Goal: Task Accomplishment & Management: Manage account settings

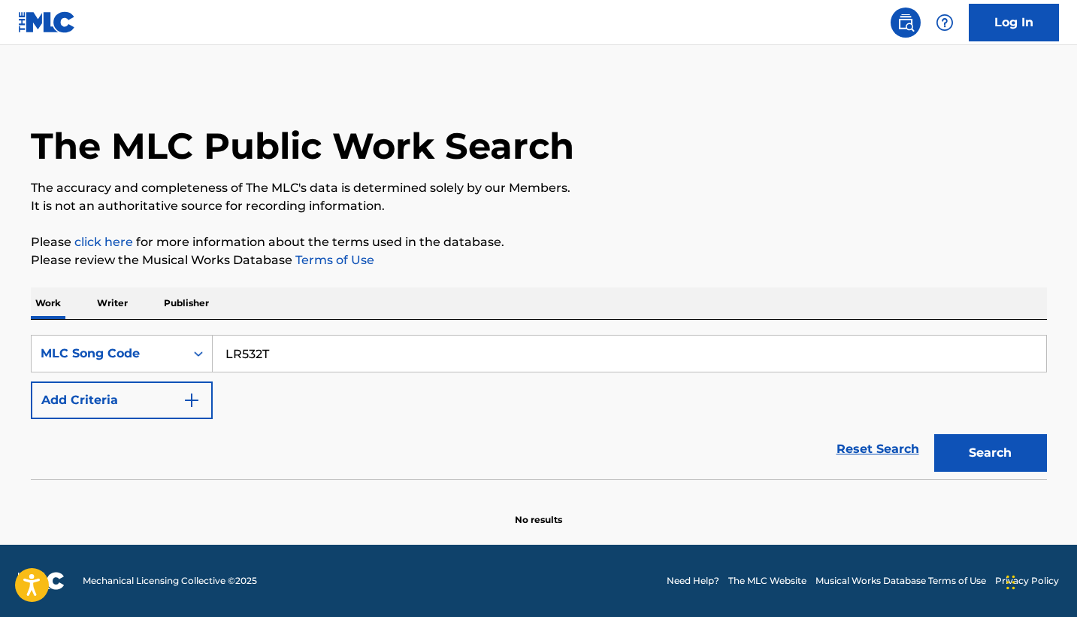
click at [990, 453] on button "Search" at bounding box center [991, 453] width 113 height 38
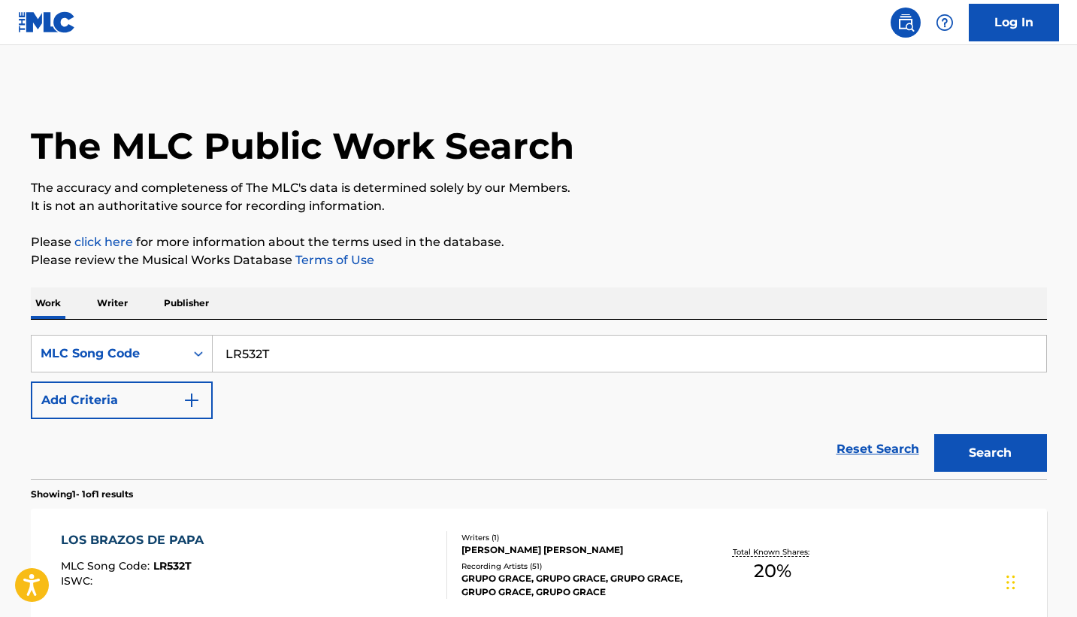
scroll to position [147, 0]
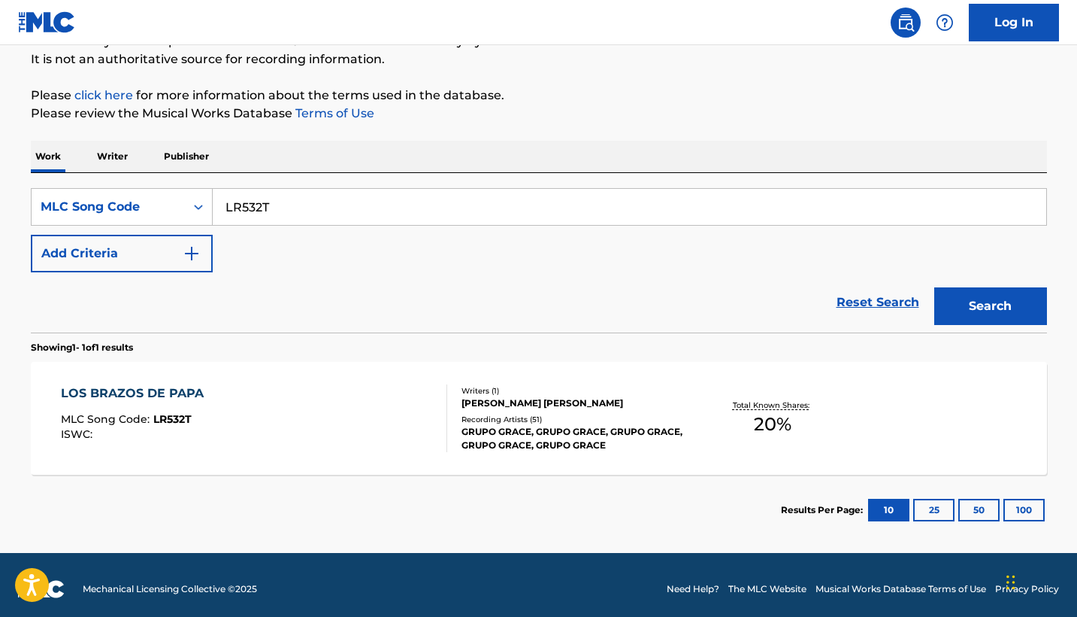
click at [239, 202] on input "LR532T" at bounding box center [630, 207] width 834 height 36
paste input "7I2E"
click at [990, 306] on button "Search" at bounding box center [991, 306] width 113 height 38
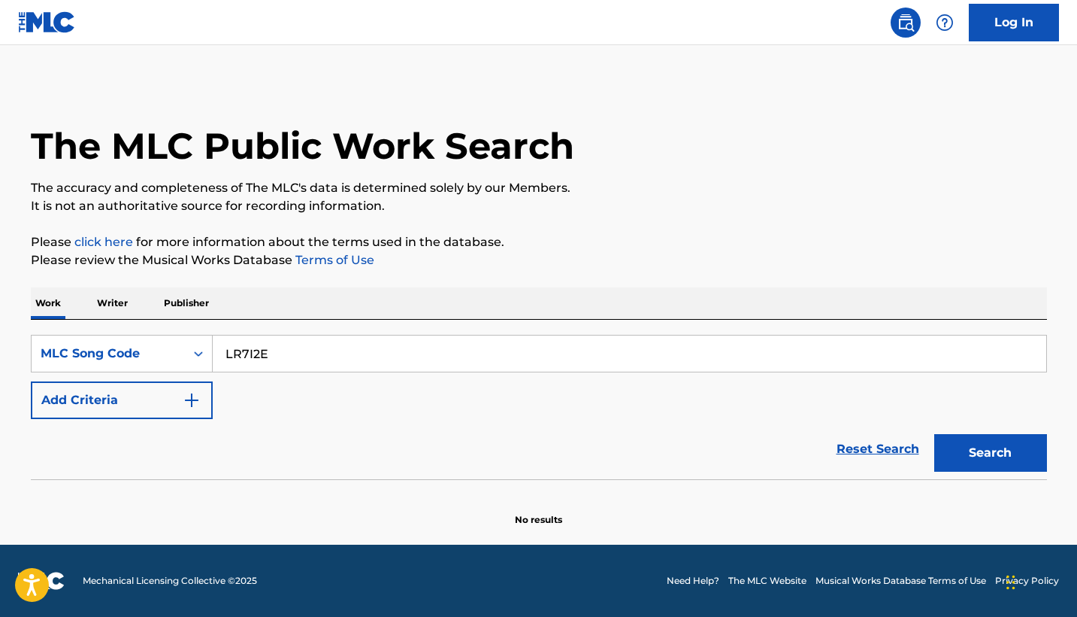
scroll to position [0, 0]
click at [255, 350] on input "LR7I2E" at bounding box center [630, 353] width 834 height 36
paste input "532T"
type input "LR532T"
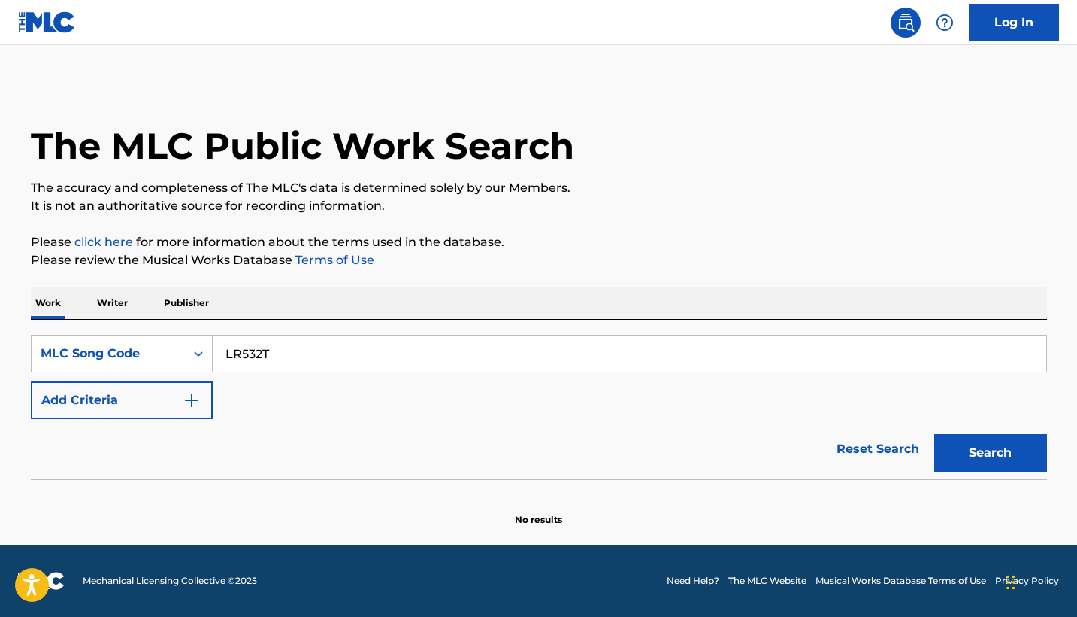
click at [990, 453] on button "Search" at bounding box center [991, 453] width 113 height 38
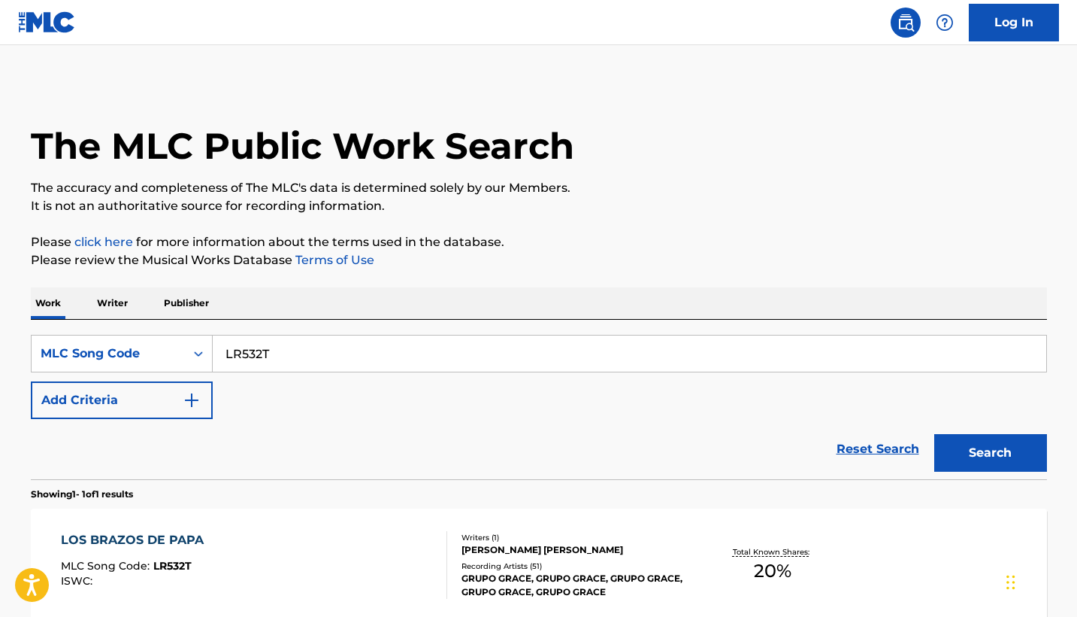
click at [901, 27] on img at bounding box center [906, 23] width 18 height 18
click at [983, 19] on link "Log In" at bounding box center [1014, 23] width 90 height 38
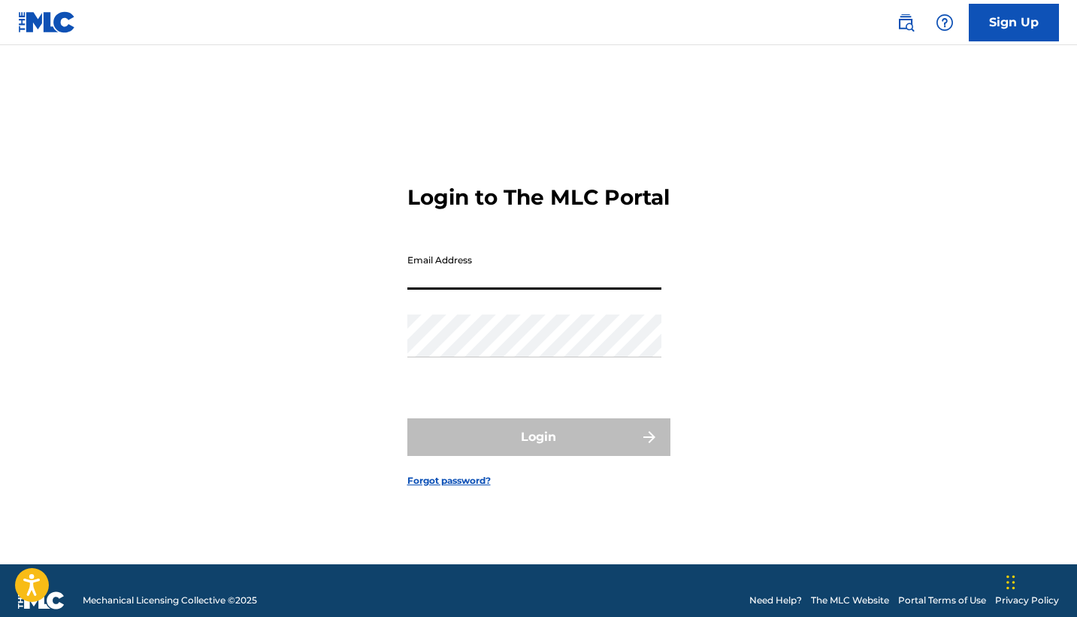
type input "[PERSON_NAME][EMAIL_ADDRESS][DOMAIN_NAME]"
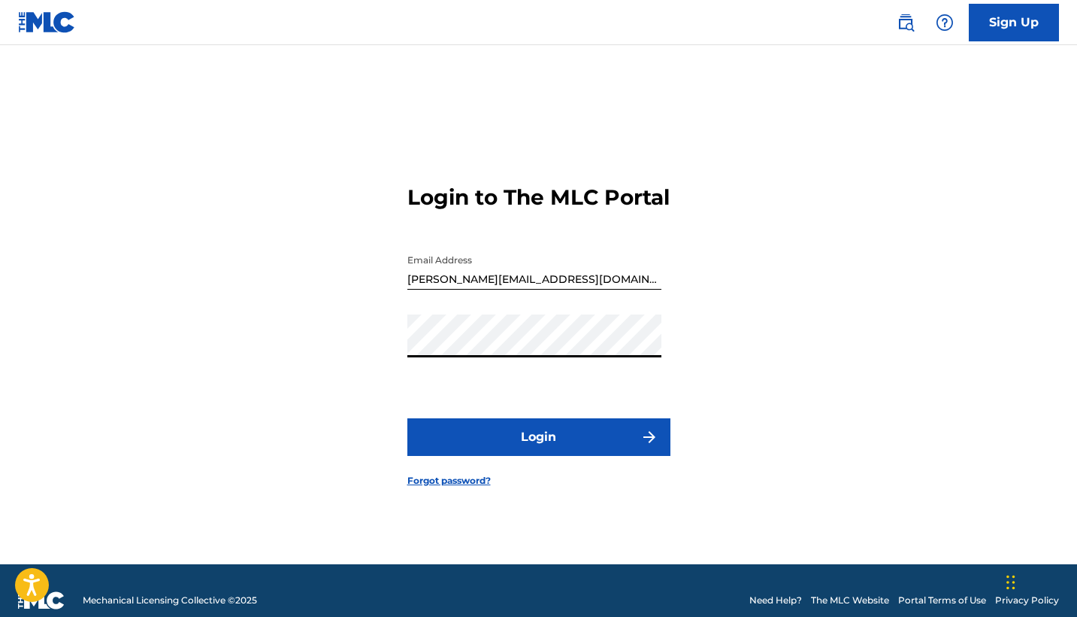
click at [552, 455] on button "Login" at bounding box center [539, 437] width 263 height 38
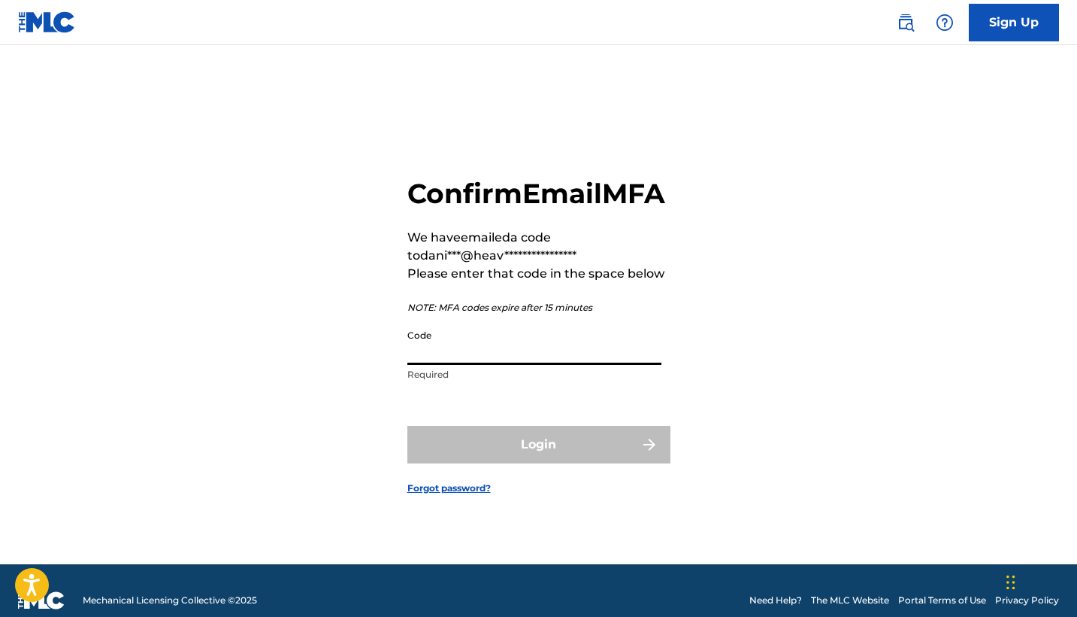
click at [463, 351] on input "Code" at bounding box center [535, 343] width 254 height 43
paste input "657277"
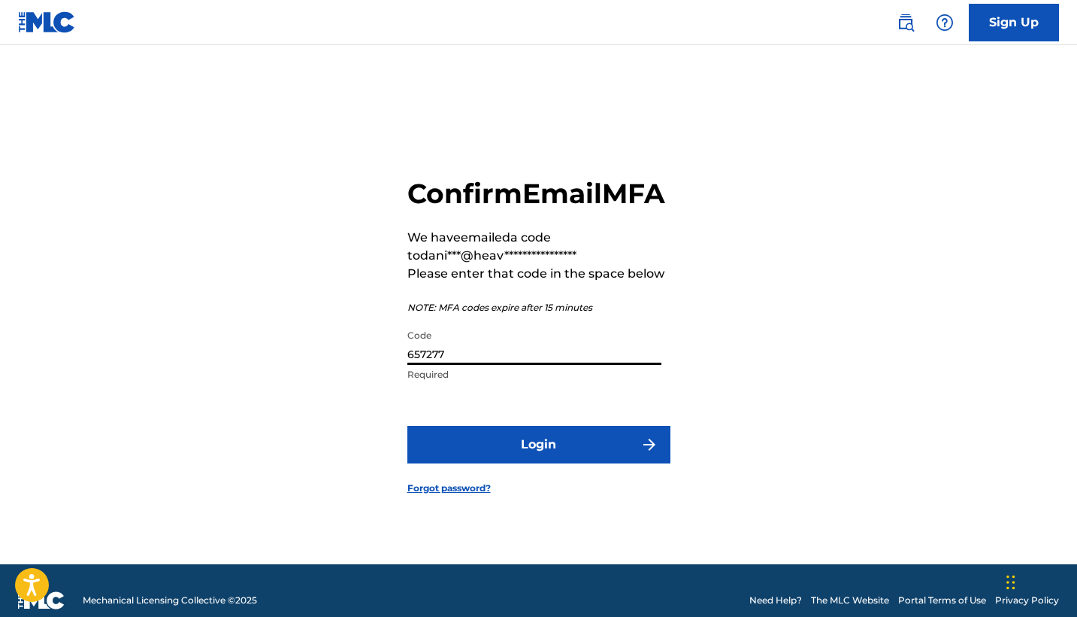
type input "657277"
click at [538, 461] on button "Login" at bounding box center [539, 445] width 263 height 38
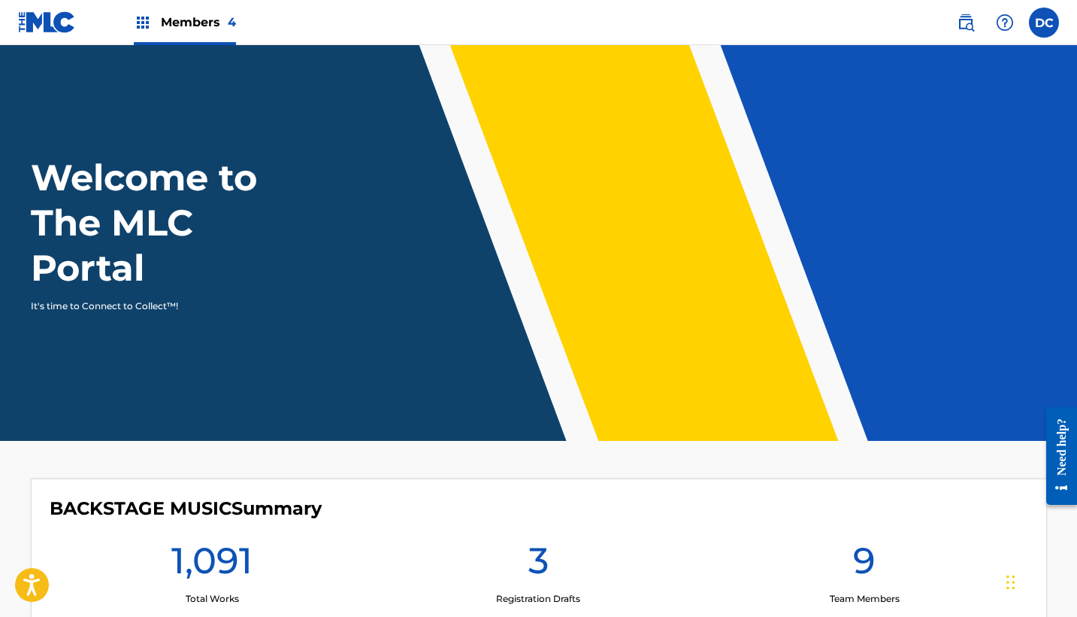
click at [958, 24] on img at bounding box center [966, 23] width 18 height 18
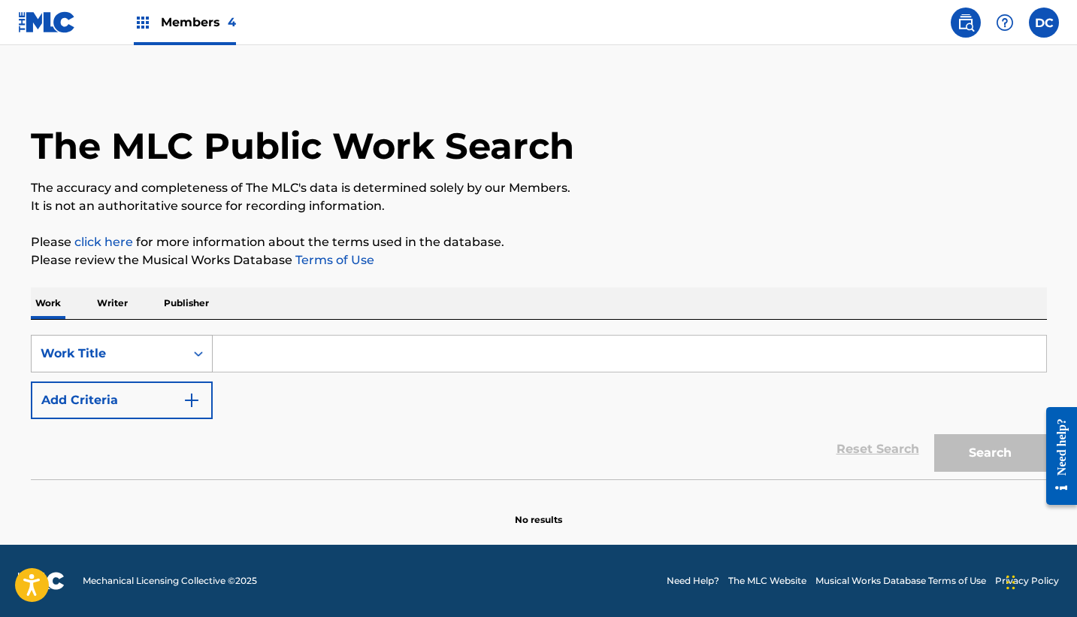
click at [138, 359] on div "Work Title" at bounding box center [108, 353] width 135 height 18
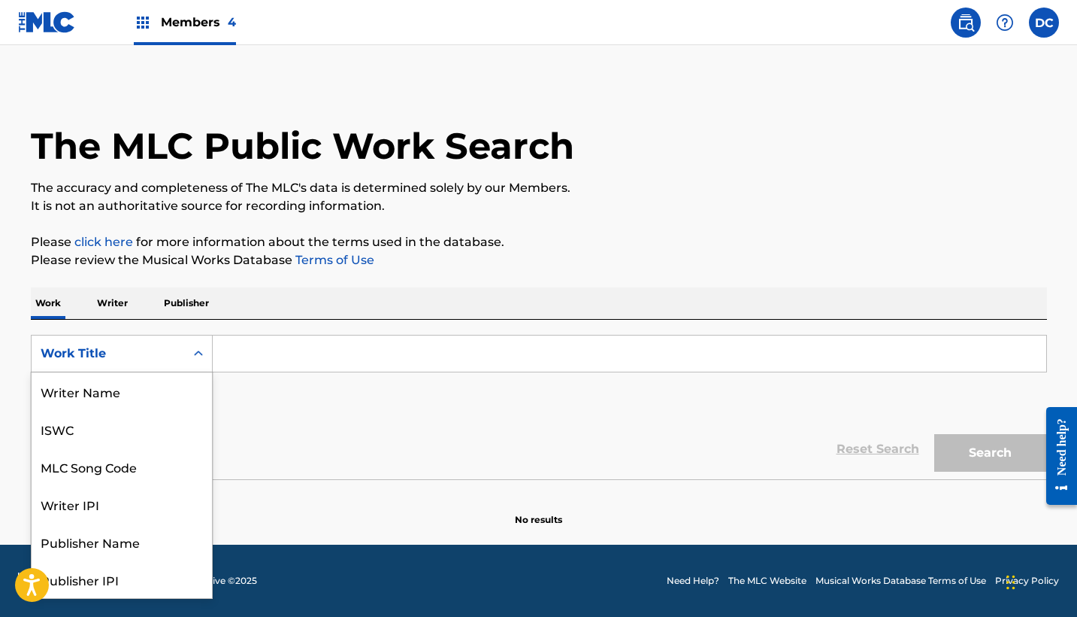
scroll to position [75, 0]
click at [134, 402] on div "MLC Song Code" at bounding box center [122, 391] width 180 height 38
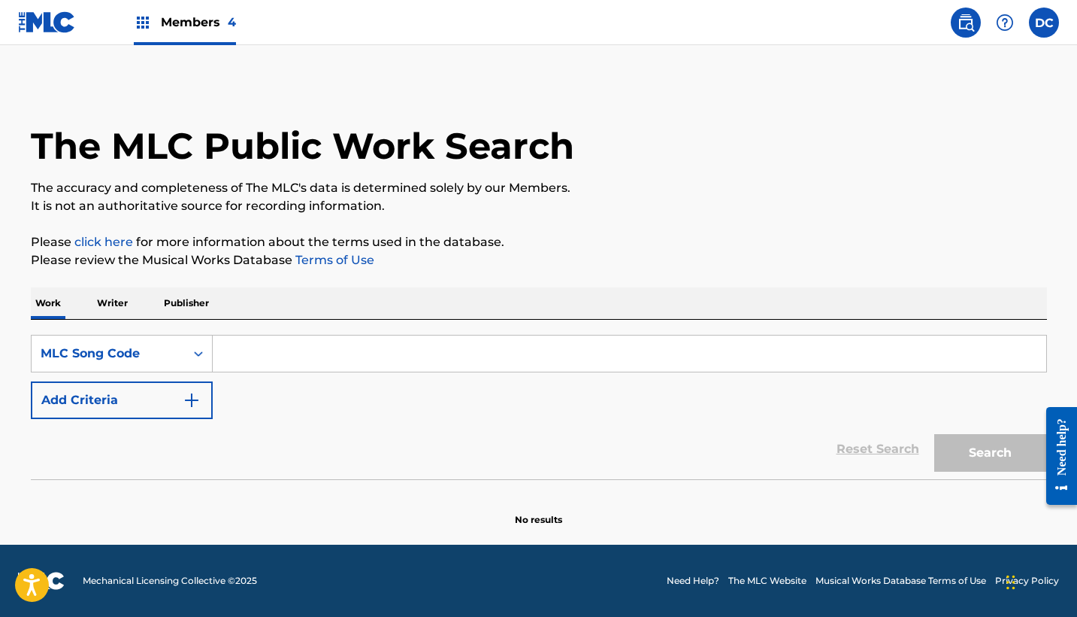
click at [250, 337] on input "Search Form" at bounding box center [630, 353] width 834 height 36
paste input "LR532T"
type input "LR532T"
click at [990, 453] on button "Search" at bounding box center [991, 453] width 113 height 38
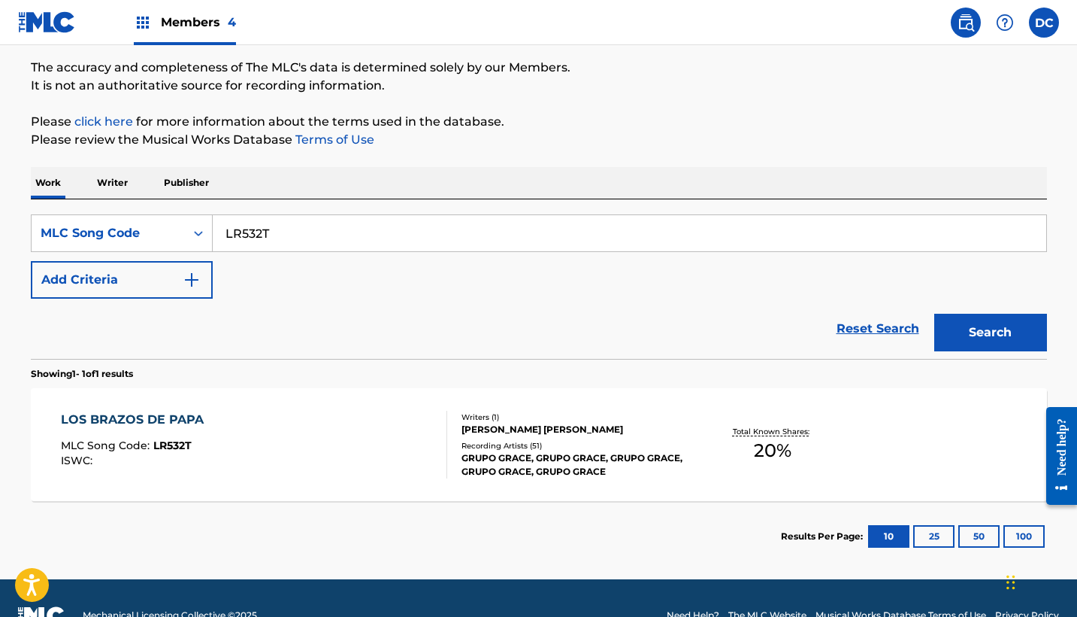
scroll to position [122, 0]
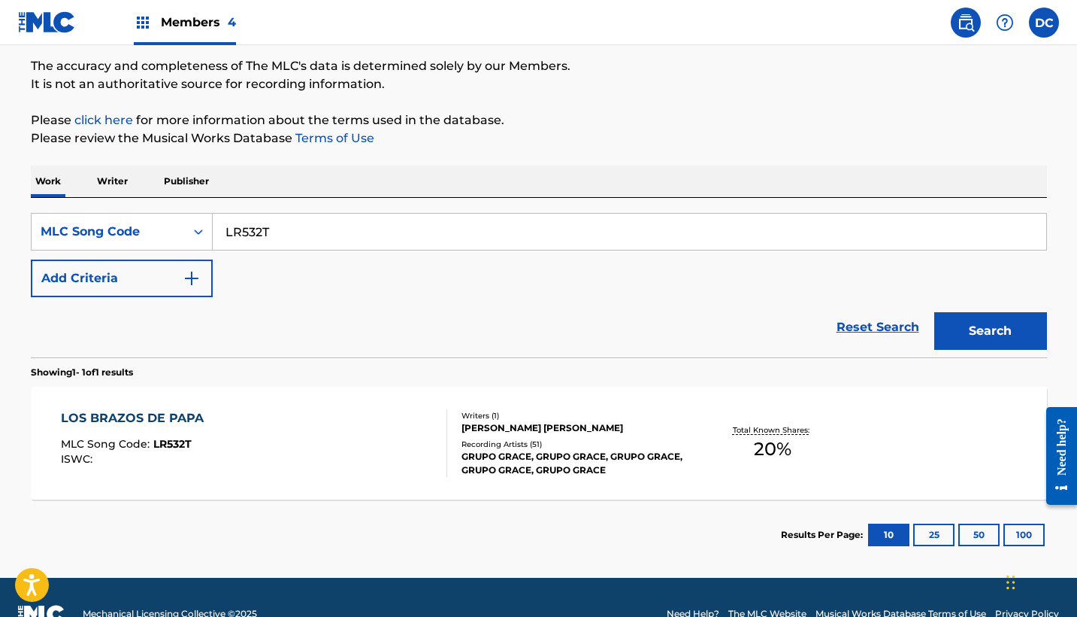
click at [424, 473] on div "LOS BRAZOS DE PAPA MLC Song Code : LR532T ISWC :" at bounding box center [254, 443] width 386 height 68
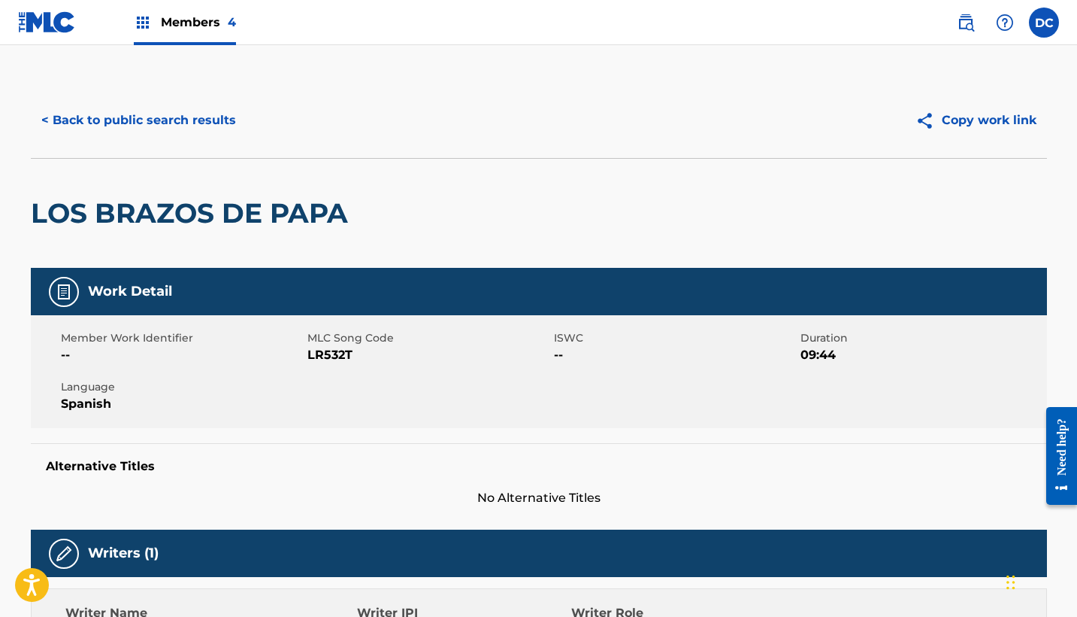
click at [319, 357] on span "LR532T" at bounding box center [429, 355] width 243 height 18
copy span "LR532T"
click at [143, 30] on img at bounding box center [143, 23] width 18 height 18
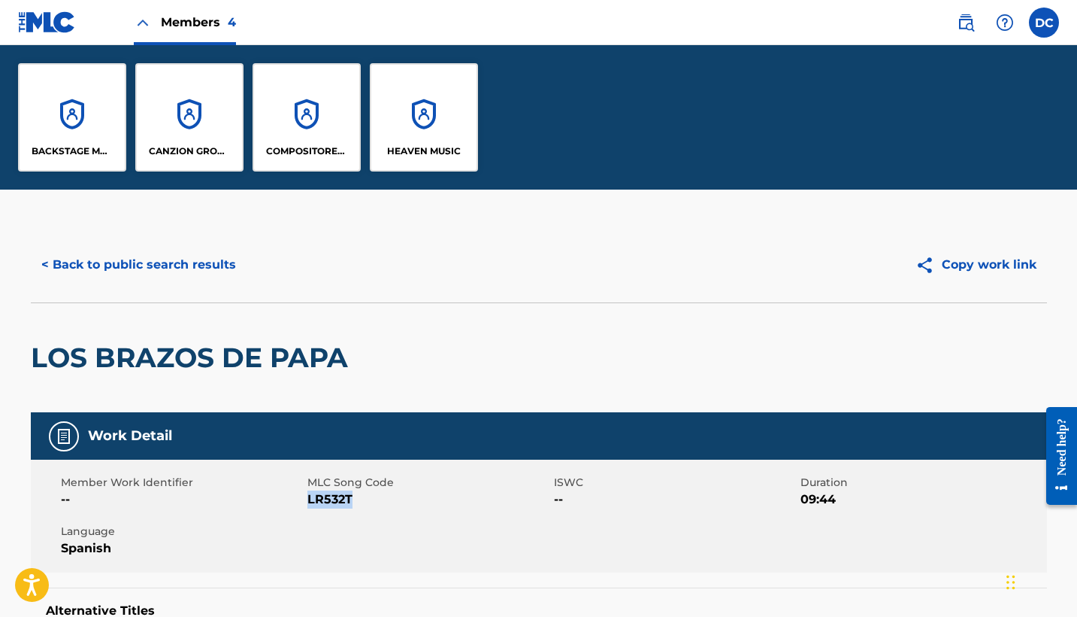
click at [956, 23] on link at bounding box center [966, 23] width 30 height 30
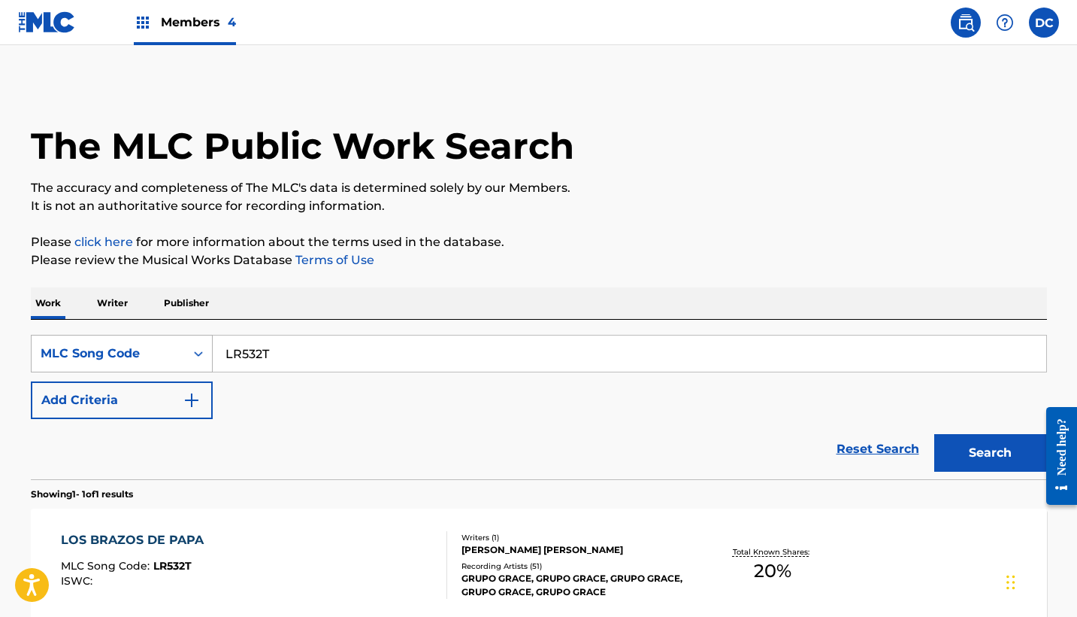
click at [120, 355] on div "MLC Song Code" at bounding box center [108, 353] width 135 height 18
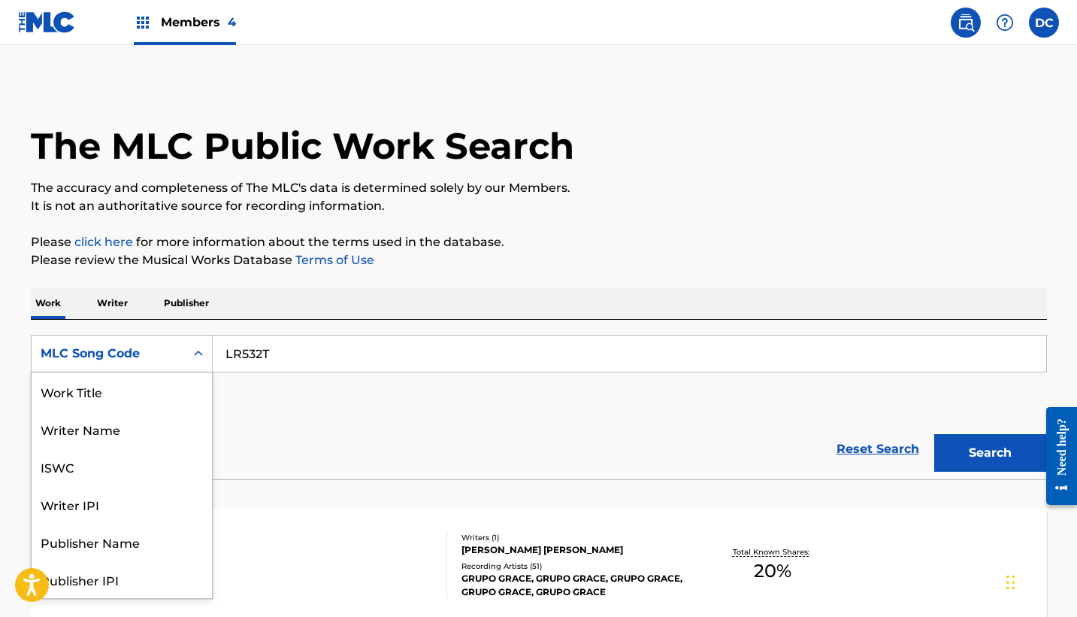
scroll to position [75, 0]
click at [264, 365] on input "LR532T" at bounding box center [630, 353] width 834 height 36
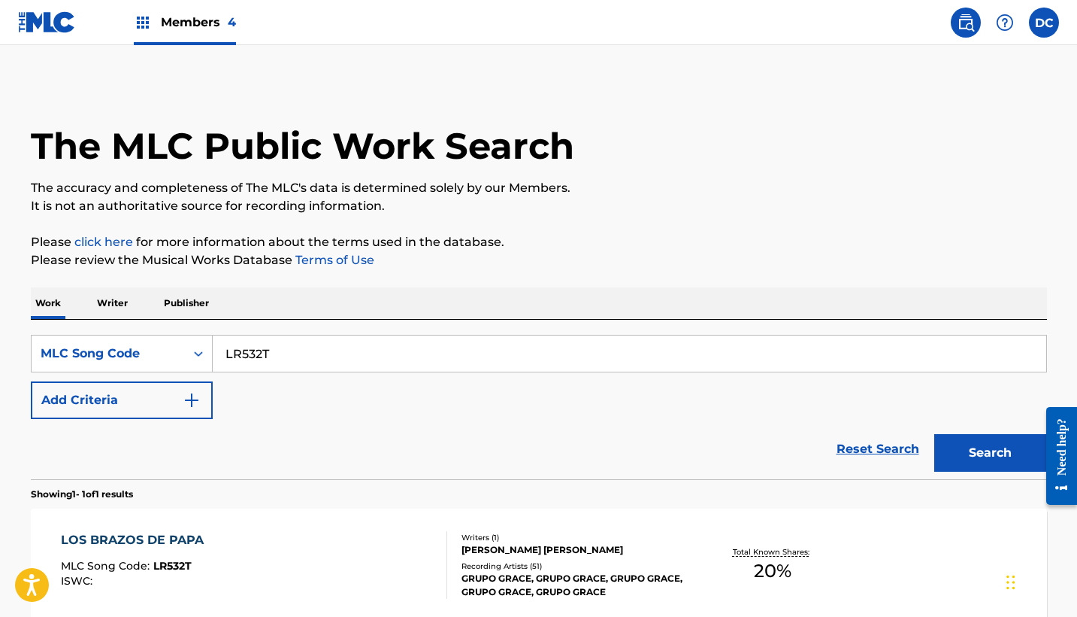
click at [264, 365] on input "LR532T" at bounding box center [630, 353] width 834 height 36
paste input "7I2E"
type input "LR7I2E"
click at [990, 453] on button "Search" at bounding box center [991, 453] width 113 height 38
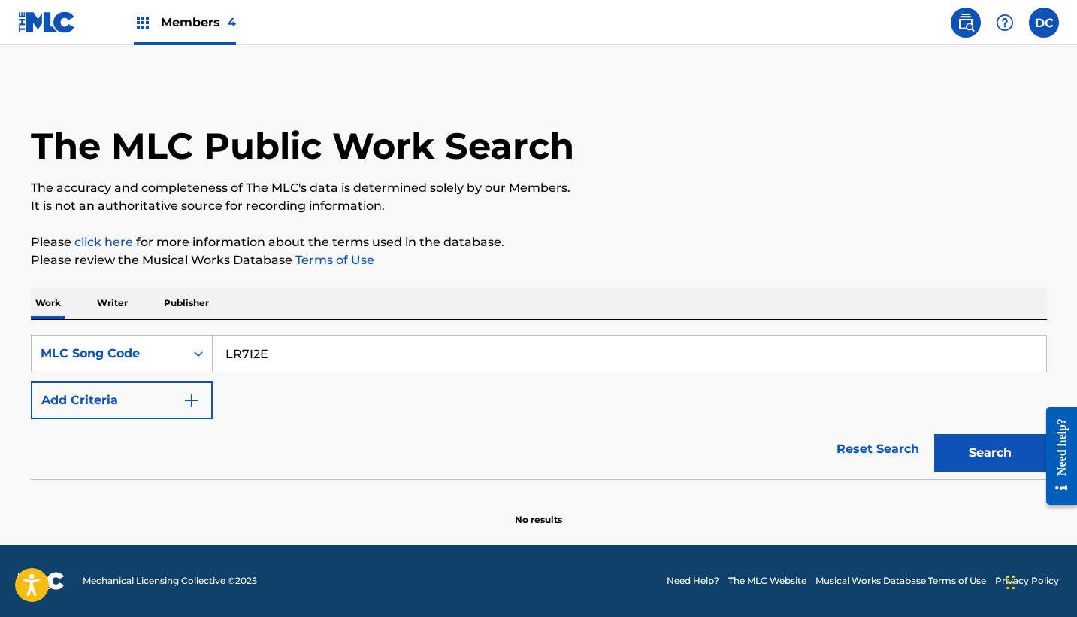
click at [187, 32] on div "Members 4" at bounding box center [185, 22] width 102 height 44
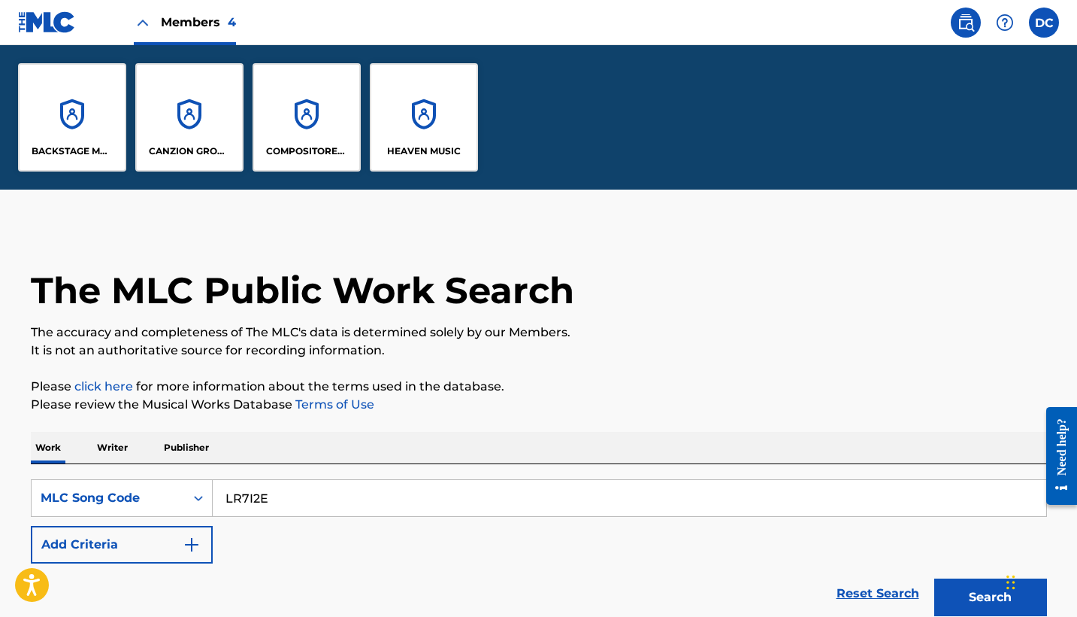
click at [407, 114] on div "HEAVEN MUSIC" at bounding box center [424, 117] width 108 height 108
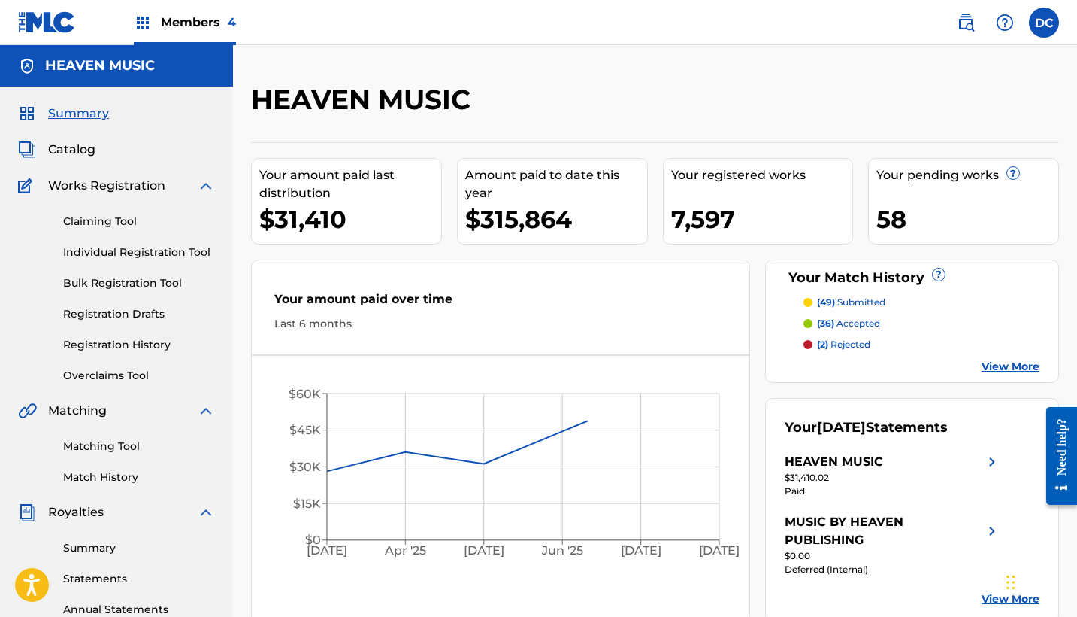
click at [59, 152] on span "Catalog" at bounding box center [71, 150] width 47 height 18
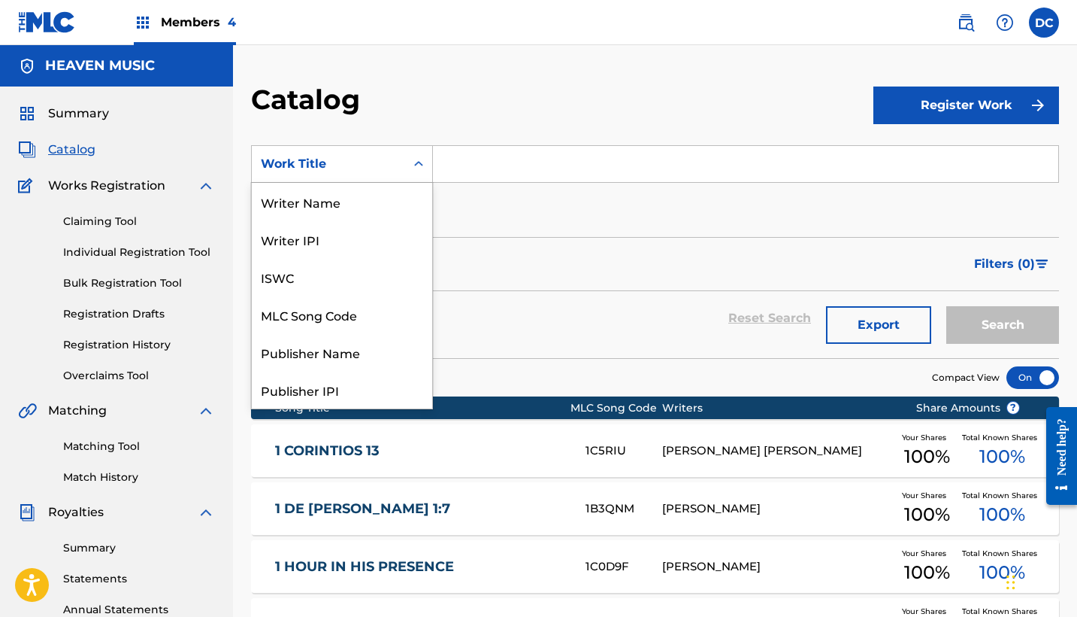
click at [408, 172] on div "Search Form" at bounding box center [418, 163] width 27 height 27
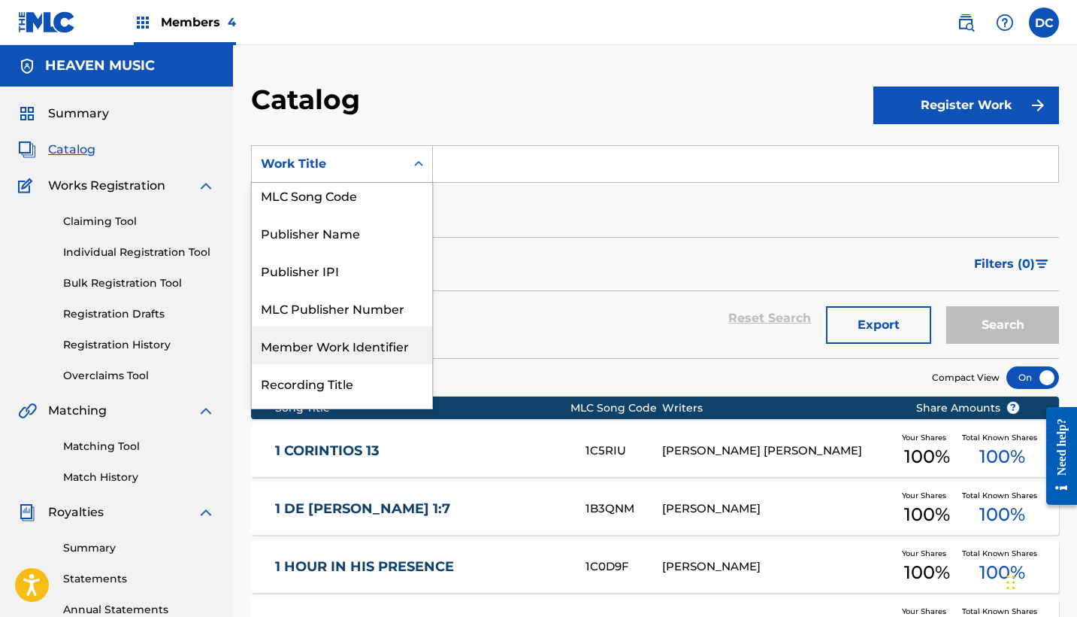
scroll to position [107, 0]
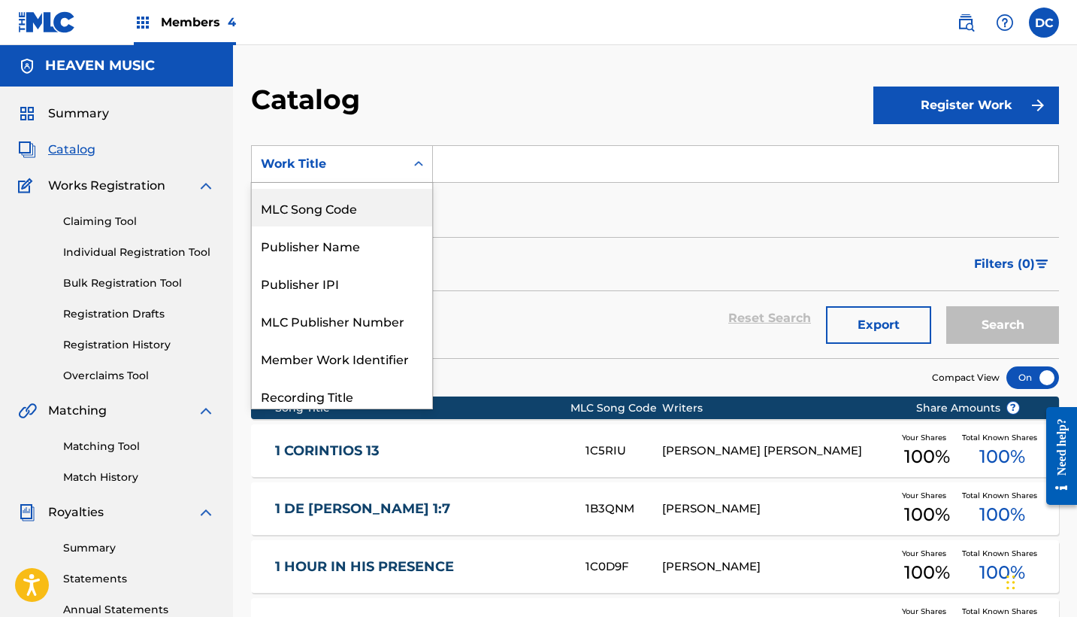
click at [350, 213] on div "MLC Song Code" at bounding box center [342, 208] width 180 height 38
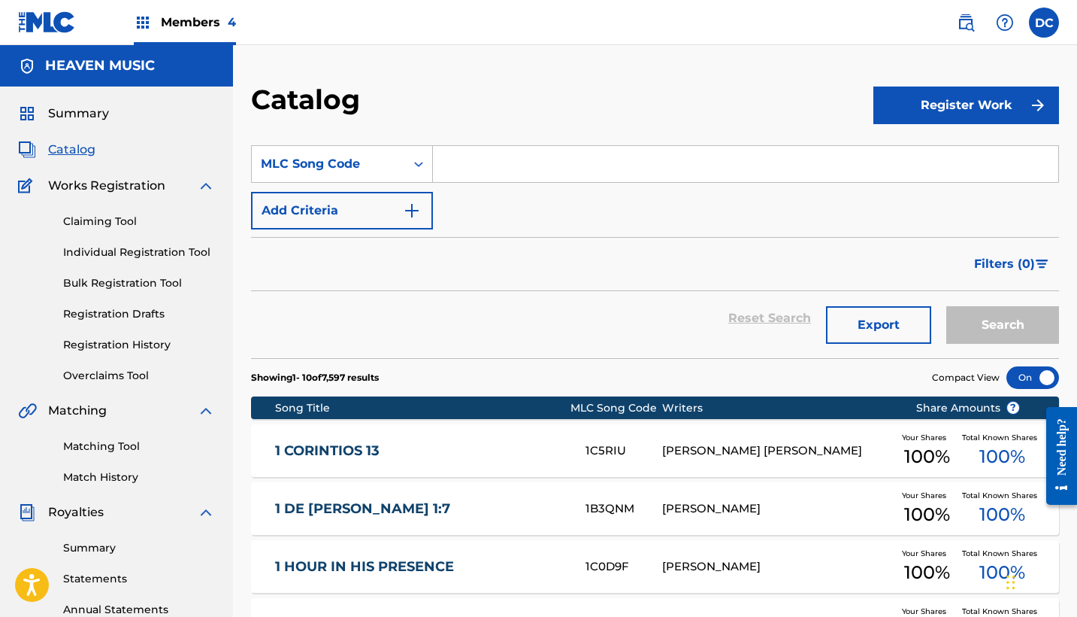
click at [452, 162] on input "Search Form" at bounding box center [746, 164] width 626 height 36
paste input "LR532T"
type input "LR532T"
click at [1003, 325] on button "Search" at bounding box center [1003, 325] width 113 height 38
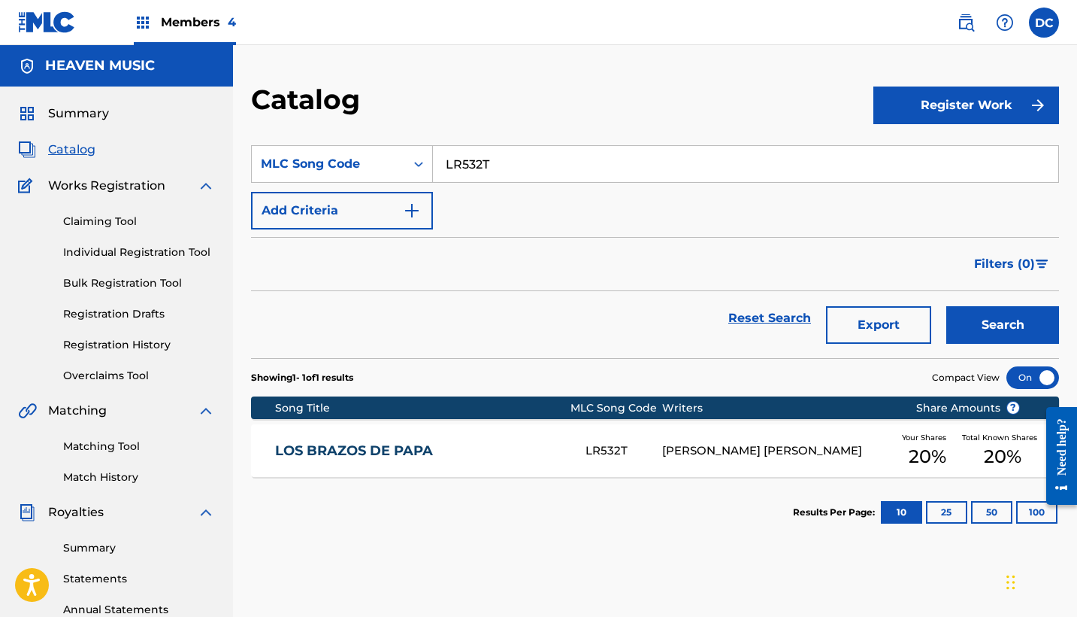
click at [515, 456] on link "LOS BRAZOS DE PAPA" at bounding box center [420, 450] width 290 height 17
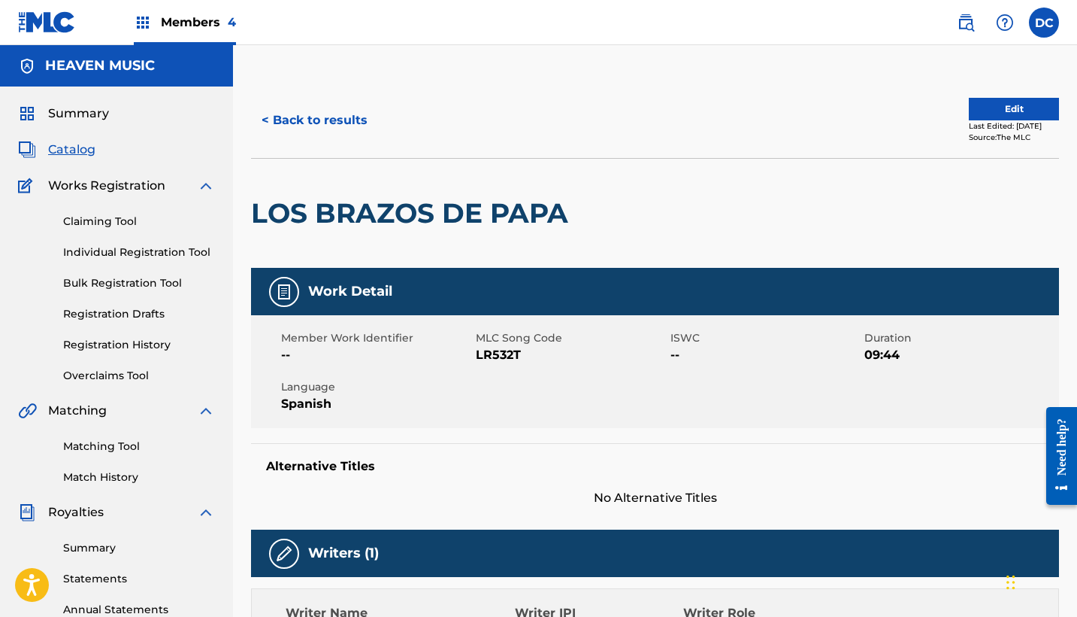
scroll to position [15, 0]
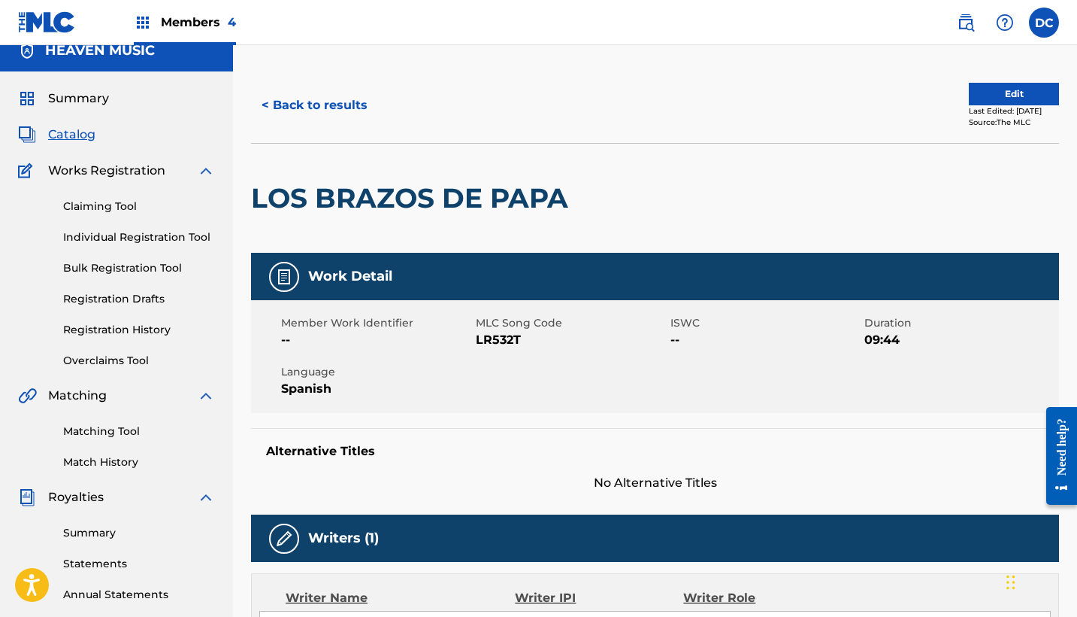
click at [1016, 89] on button "Edit" at bounding box center [1014, 94] width 90 height 23
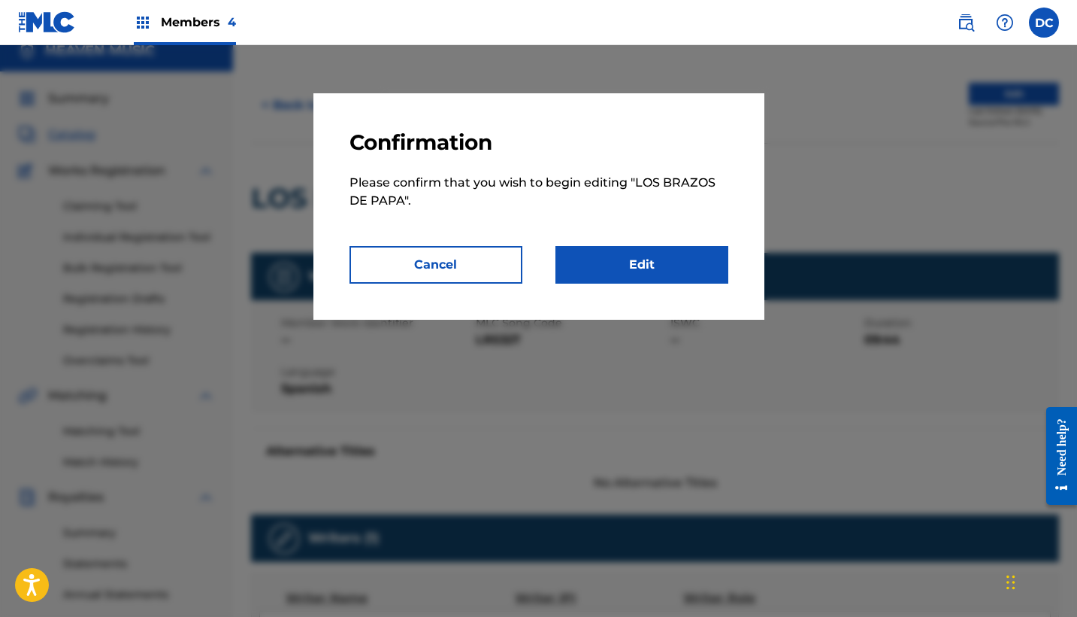
click at [702, 253] on link "Edit" at bounding box center [642, 265] width 173 height 38
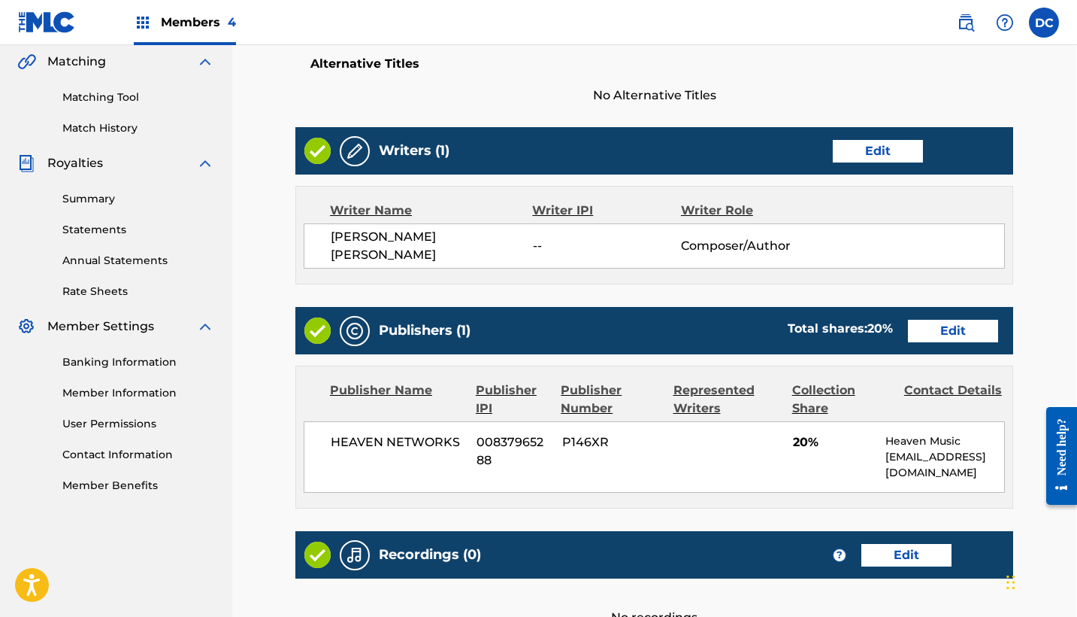
scroll to position [359, 1]
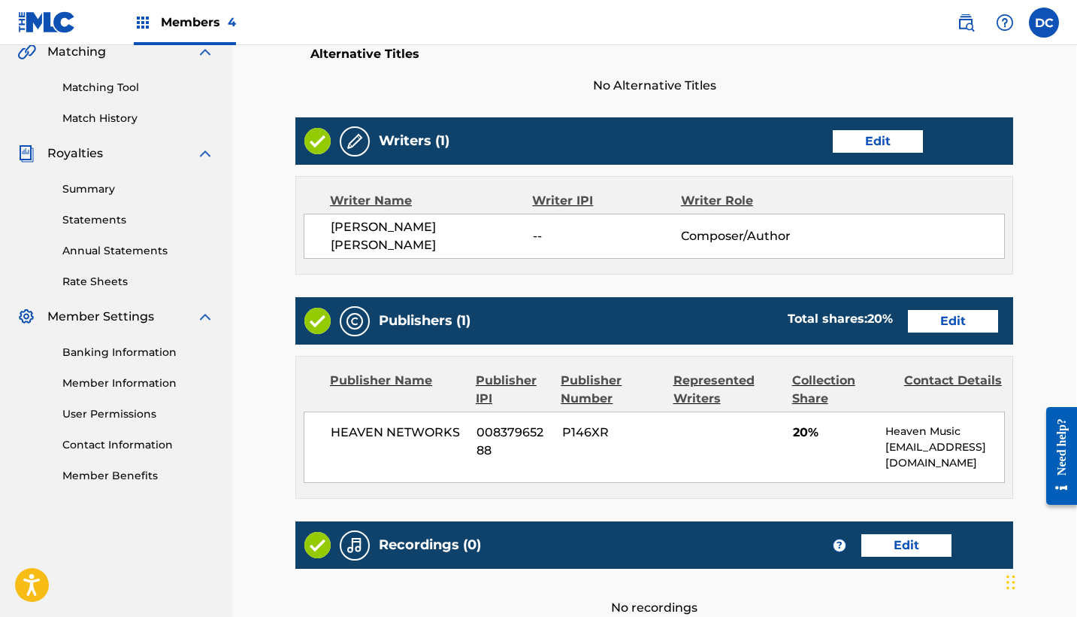
click at [892, 138] on link "Edit" at bounding box center [878, 141] width 90 height 23
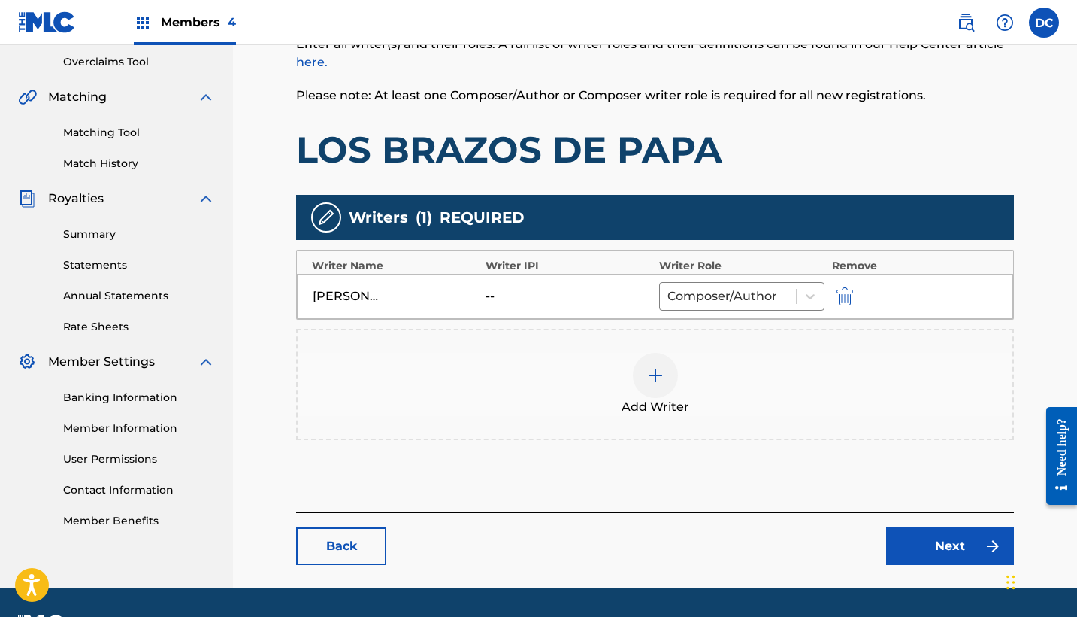
scroll to position [326, 0]
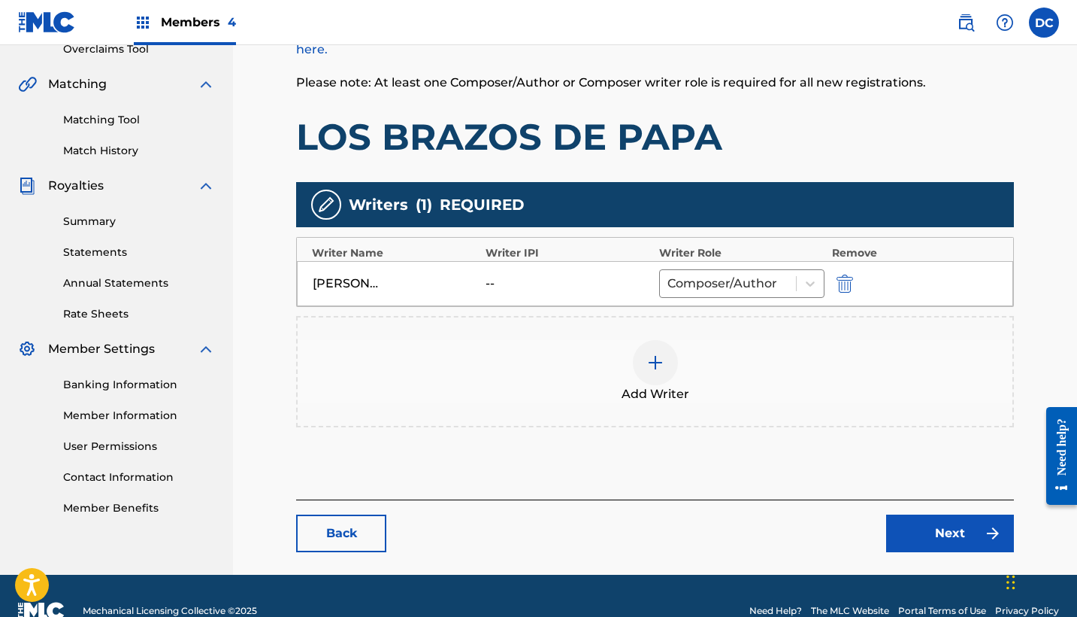
click at [636, 352] on div at bounding box center [655, 362] width 45 height 45
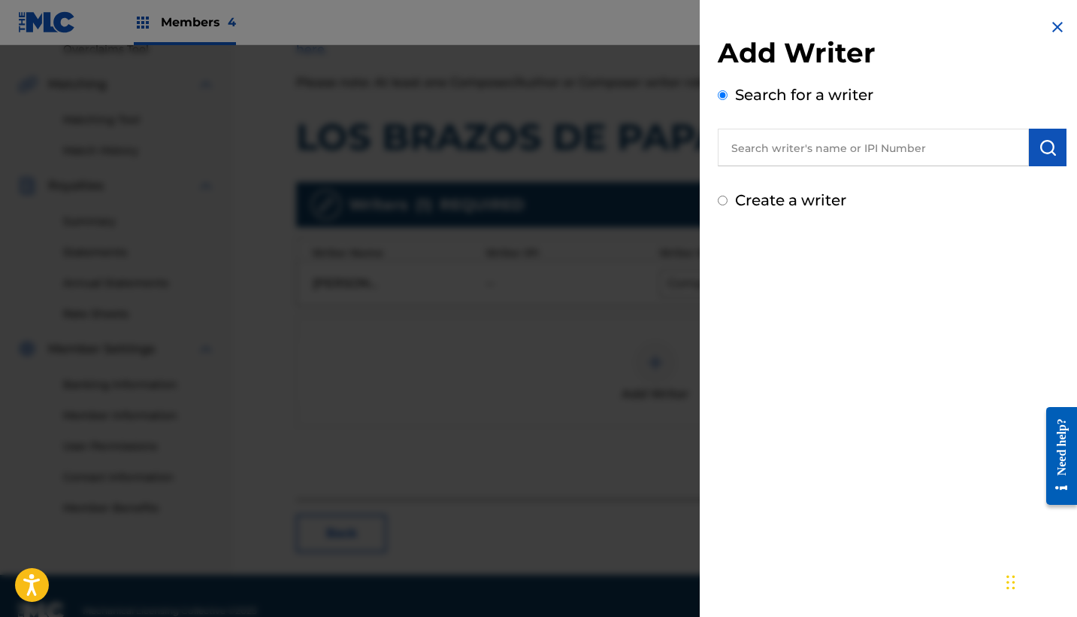
click at [737, 141] on input "text" at bounding box center [873, 148] width 311 height 38
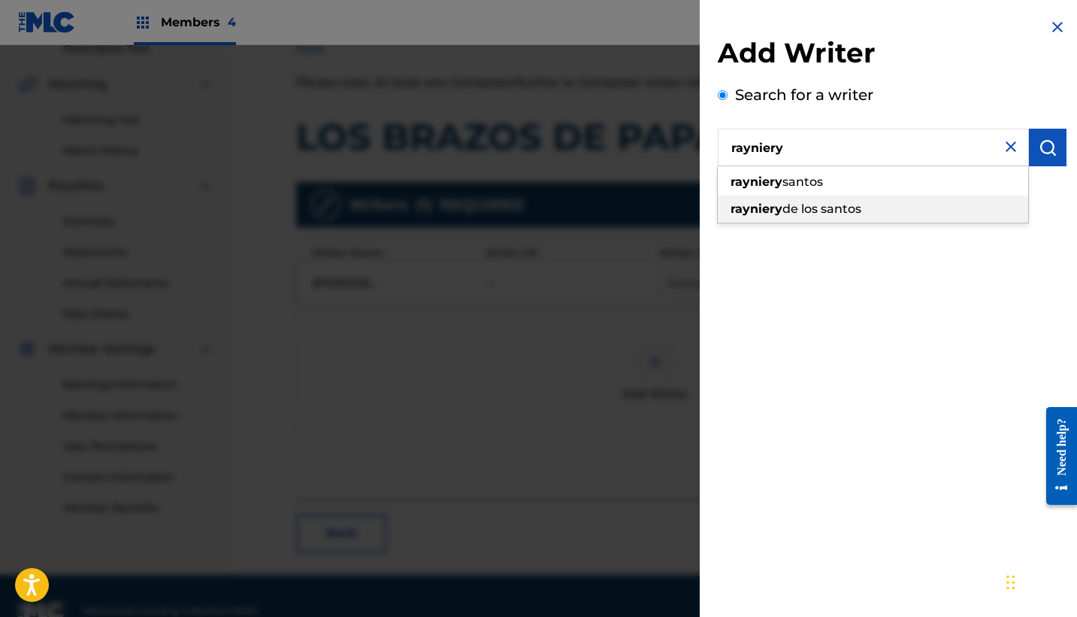
click at [794, 202] on span "de los santos" at bounding box center [822, 209] width 79 height 14
type input "rayniery de los [PERSON_NAME]"
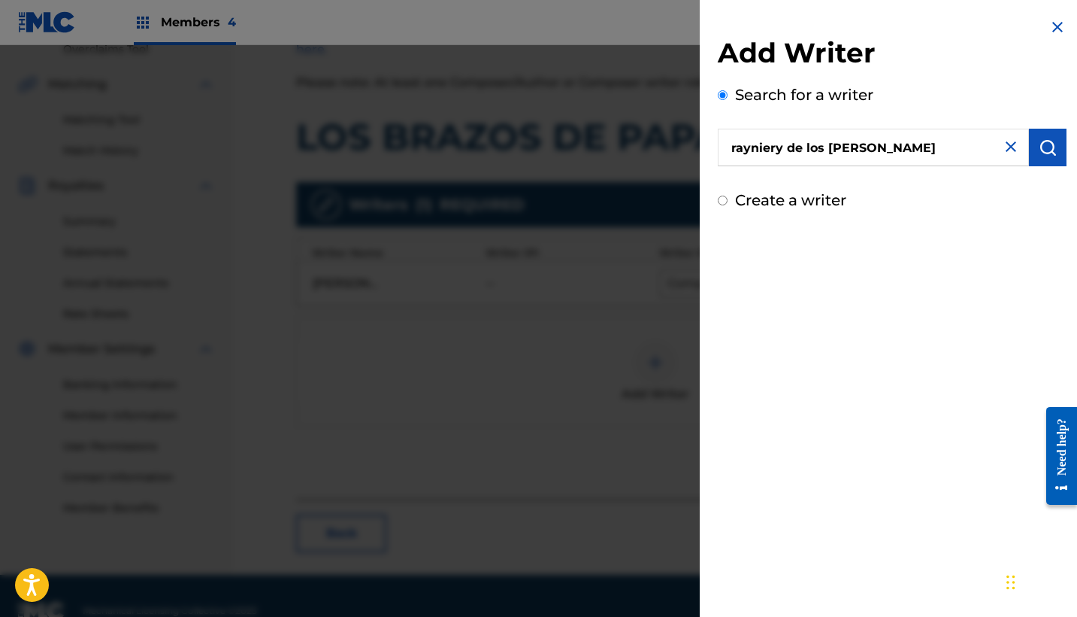
click at [1039, 149] on img "submit" at bounding box center [1048, 147] width 18 height 18
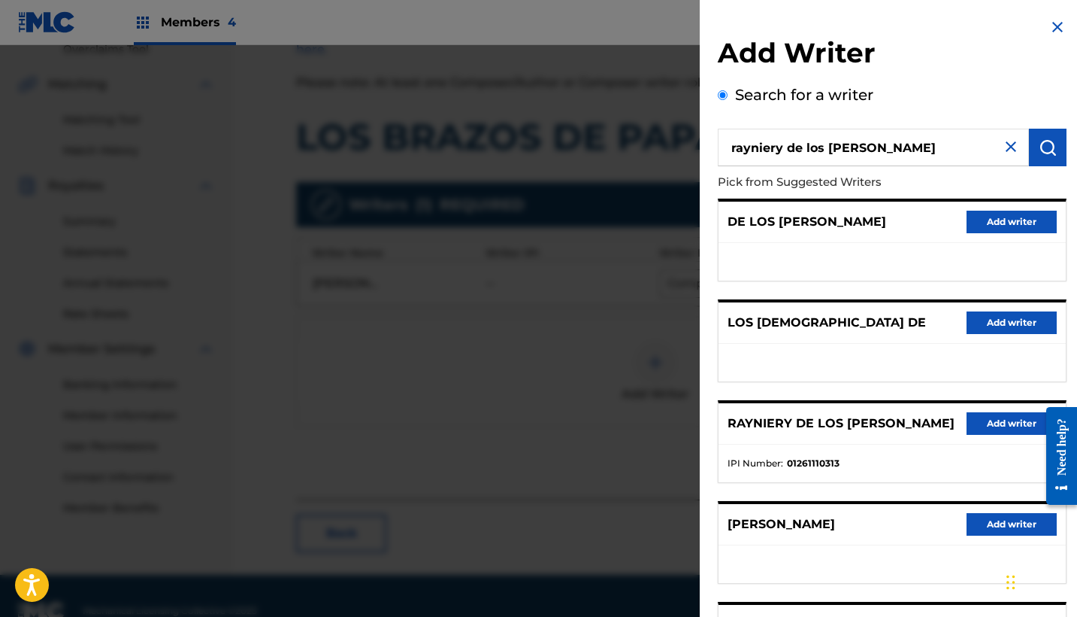
scroll to position [0, 0]
click at [1005, 150] on img at bounding box center [1011, 147] width 18 height 18
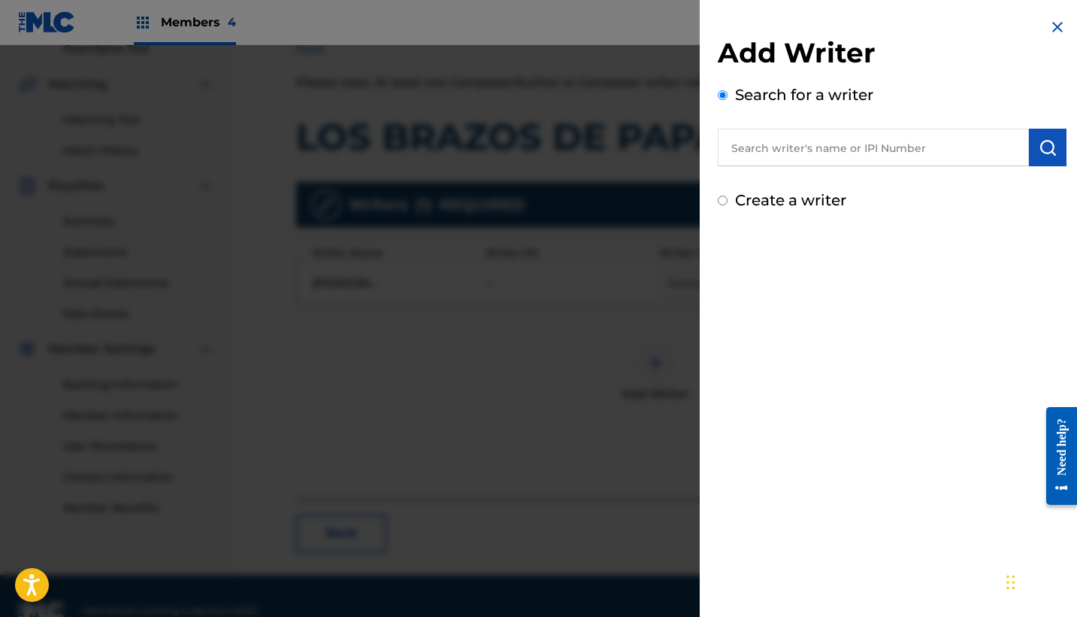
click at [838, 151] on input "text" at bounding box center [873, 148] width 311 height 38
paste input "1261110313"
click at [726, 147] on input "1261110313" at bounding box center [873, 148] width 311 height 38
type input "01261110313"
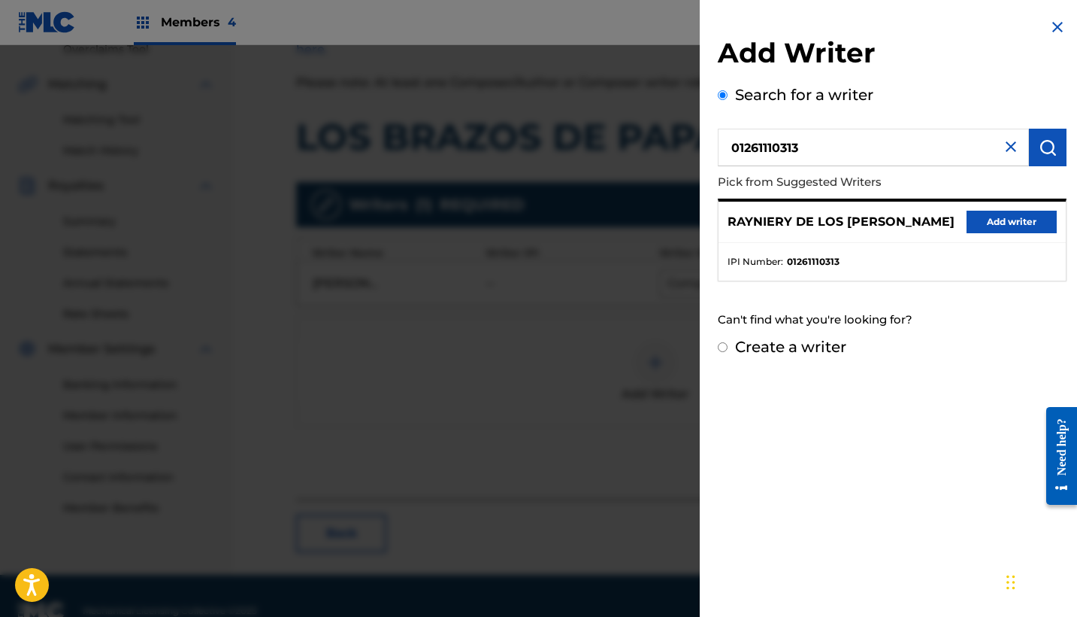
click at [985, 218] on button "Add writer" at bounding box center [1012, 222] width 90 height 23
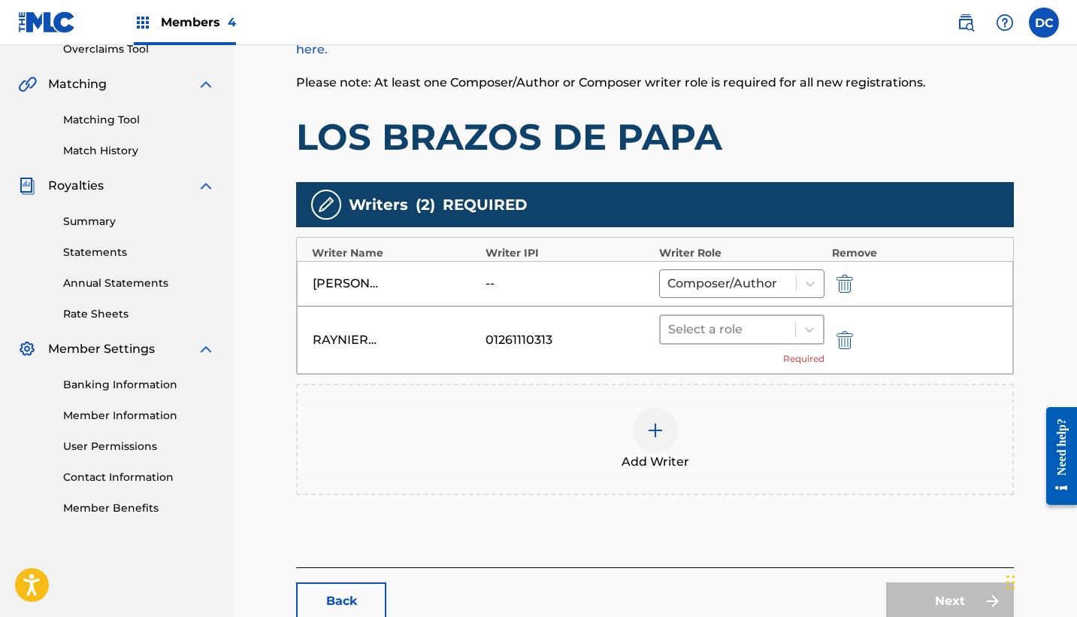
click at [731, 343] on div "Select a role" at bounding box center [741, 329] width 165 height 30
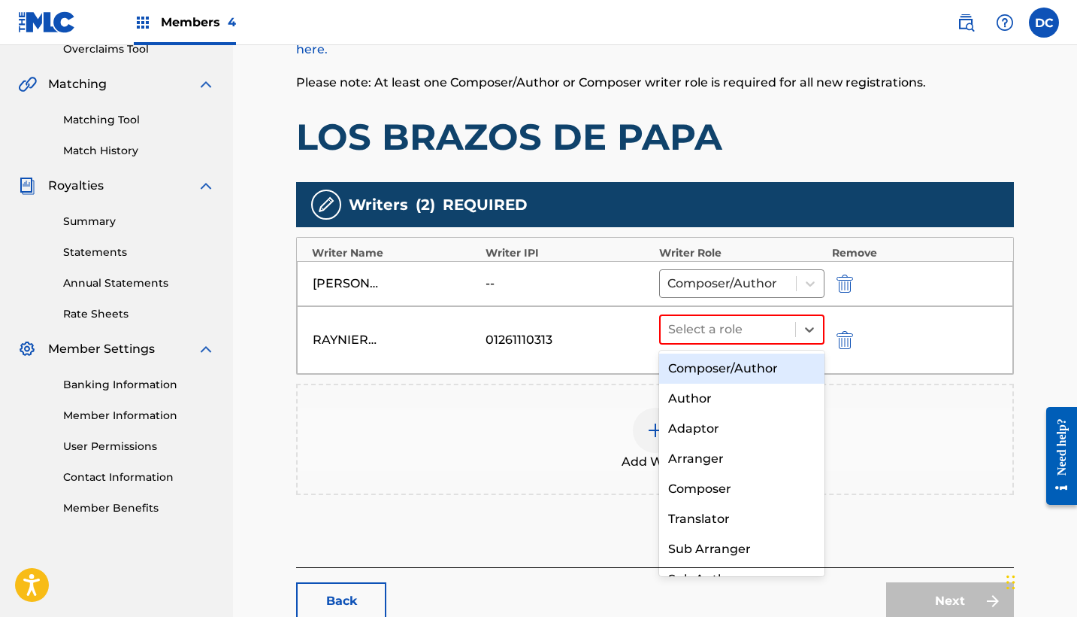
click at [738, 368] on div "Composer/Author" at bounding box center [741, 368] width 165 height 30
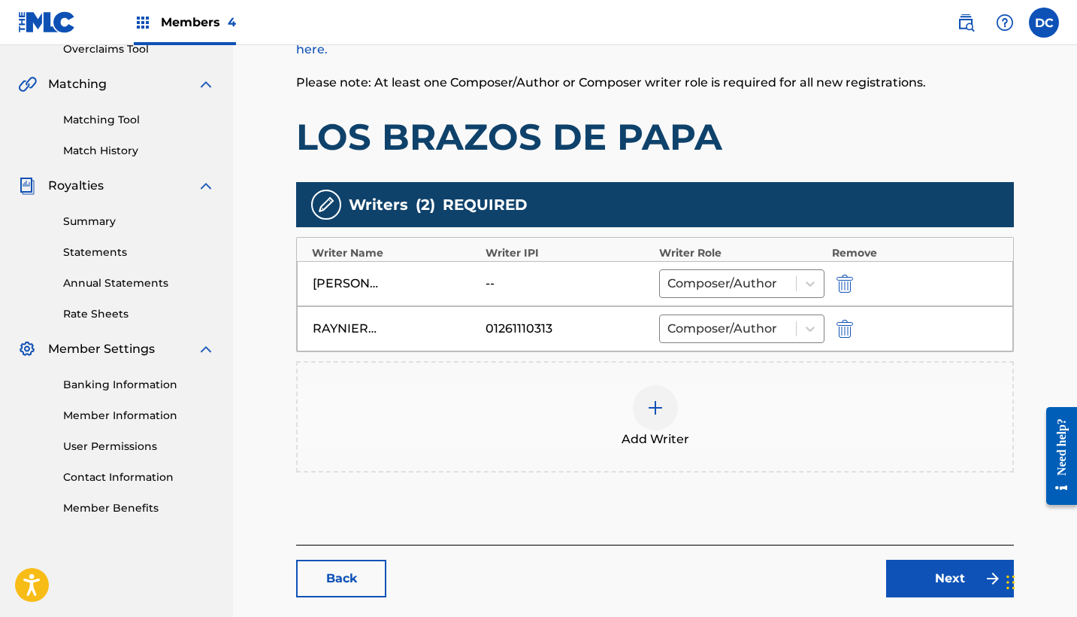
click at [920, 577] on link "Next" at bounding box center [950, 578] width 128 height 38
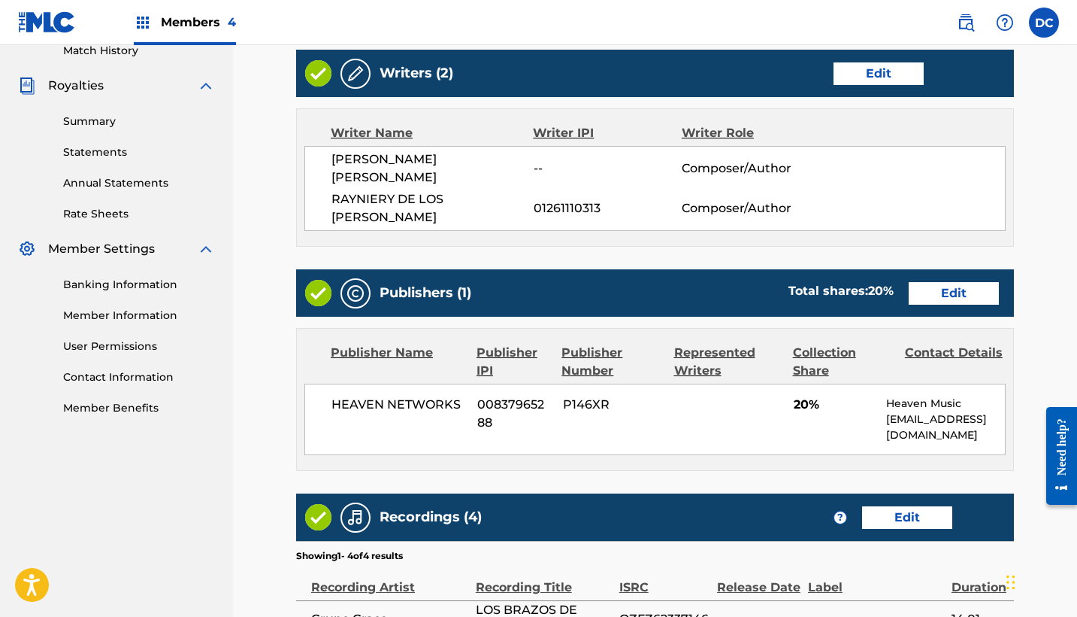
scroll to position [500, 0]
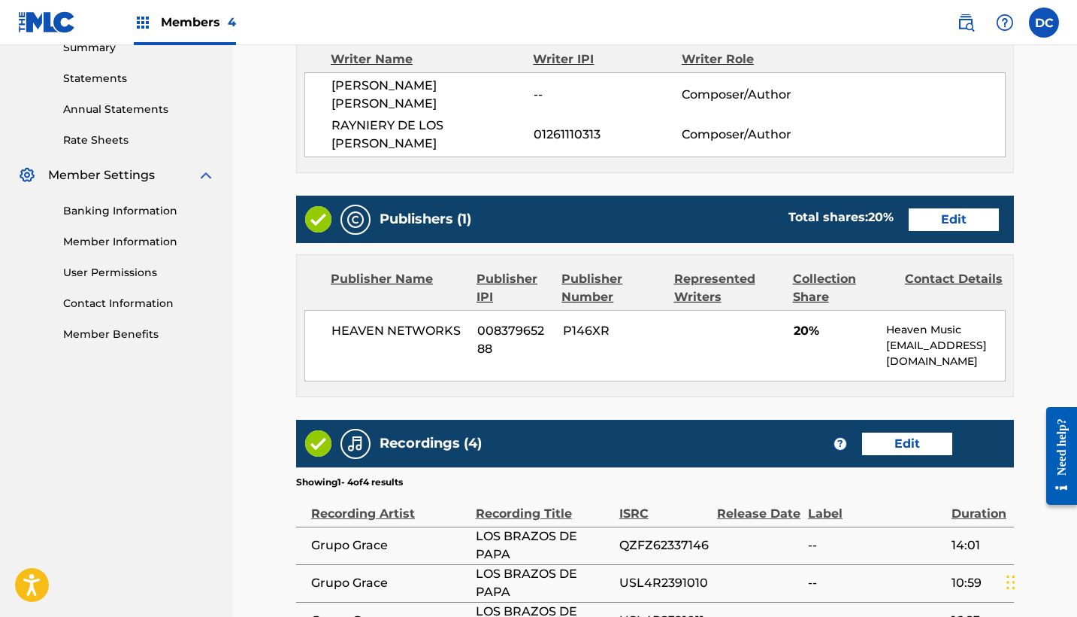
click at [938, 208] on link "Edit" at bounding box center [954, 219] width 90 height 23
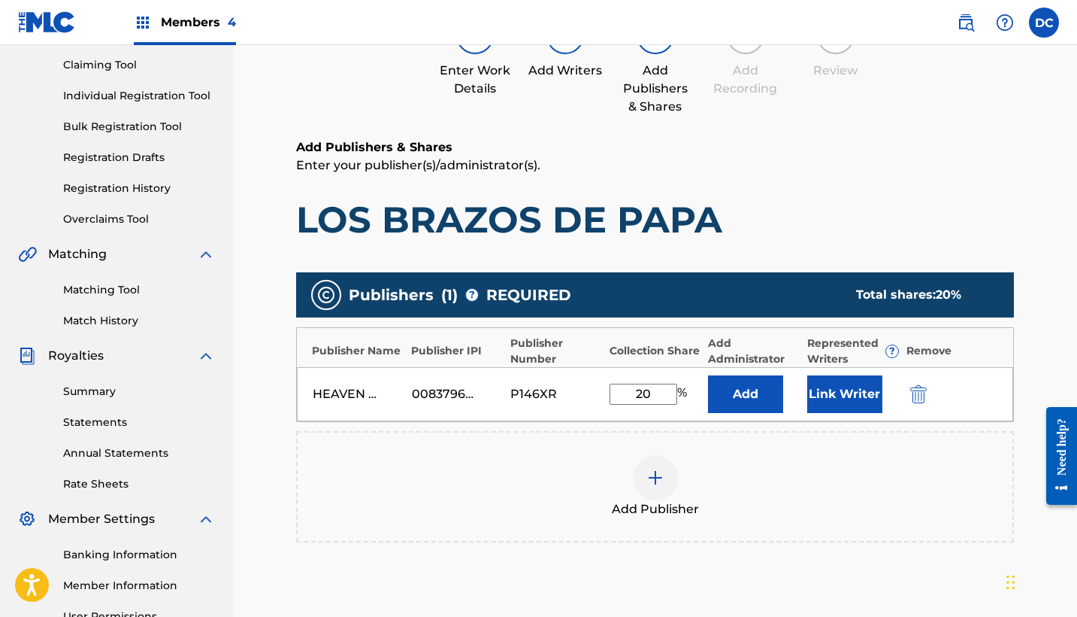
scroll to position [179, 0]
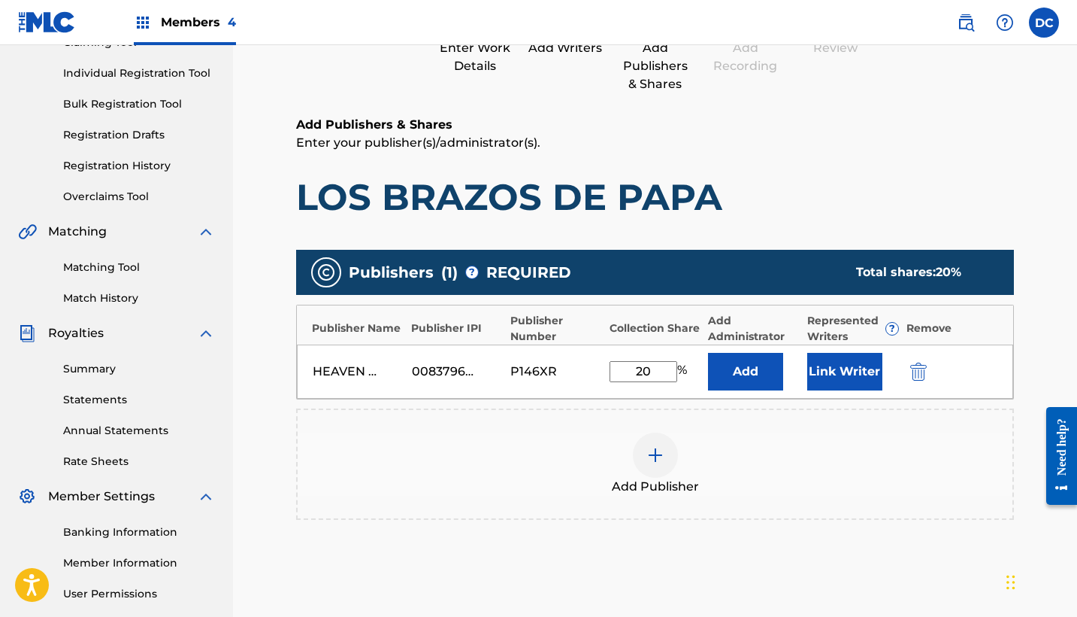
click at [840, 384] on button "Link Writer" at bounding box center [845, 372] width 75 height 38
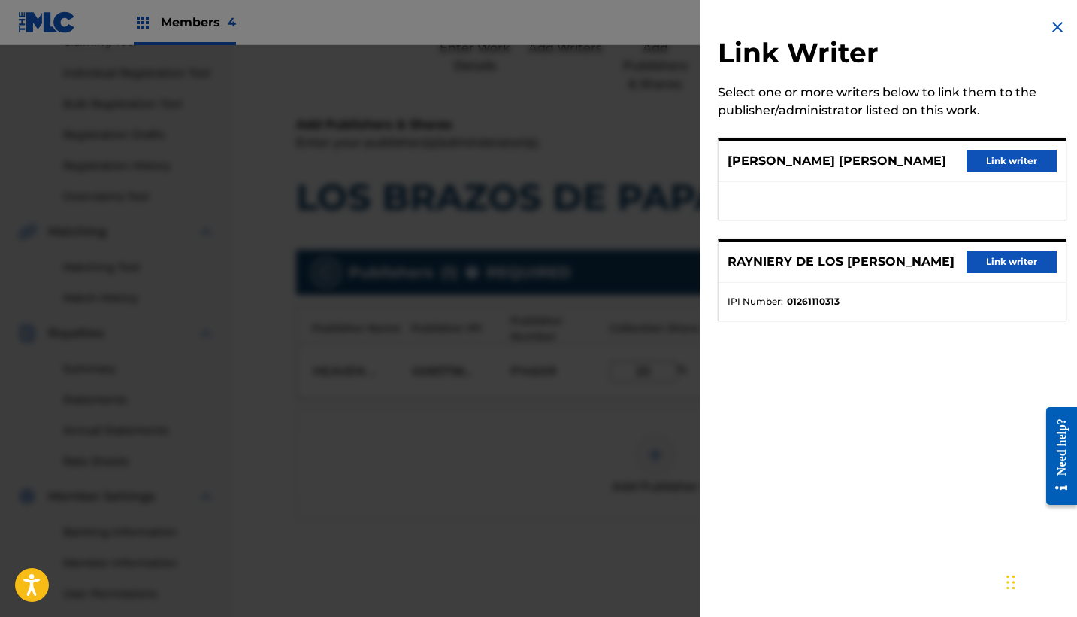
click at [1002, 253] on button "Link writer" at bounding box center [1012, 261] width 90 height 23
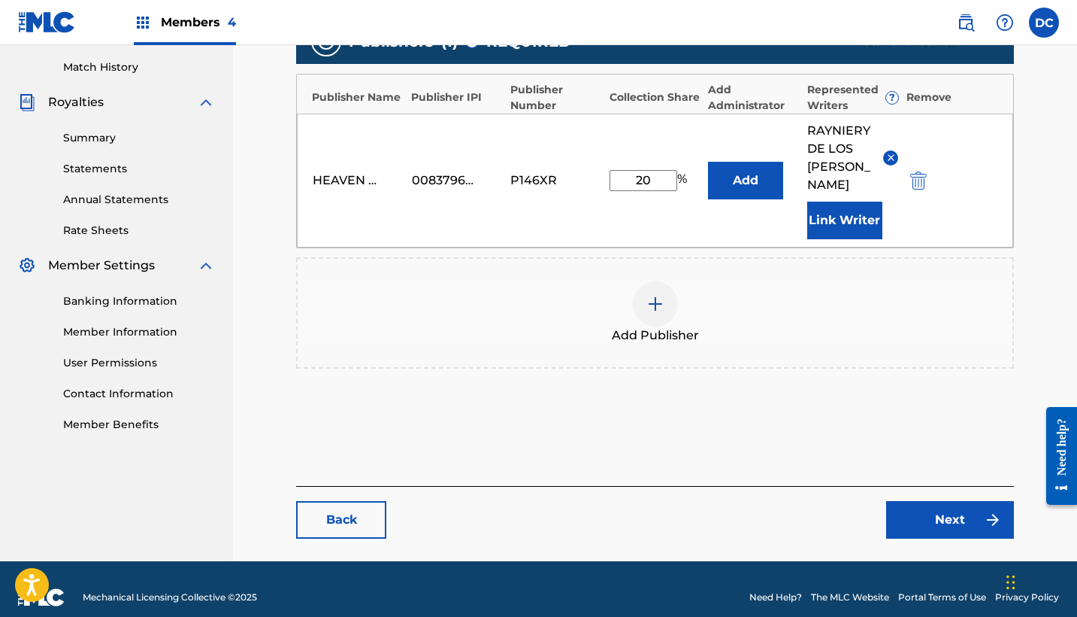
scroll to position [409, 0]
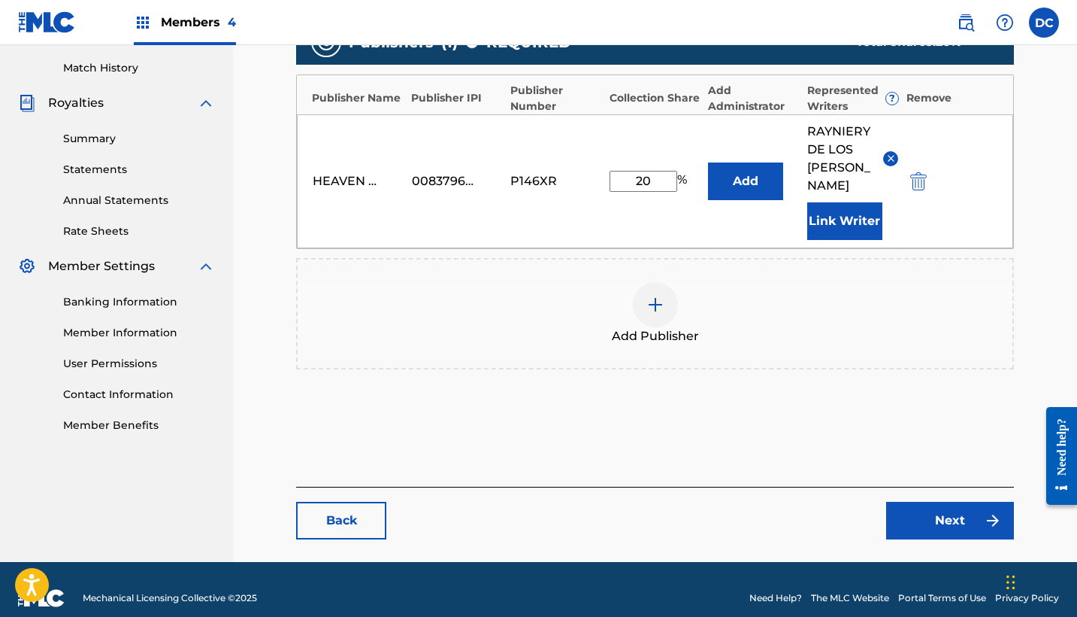
click at [922, 502] on link "Next" at bounding box center [950, 521] width 128 height 38
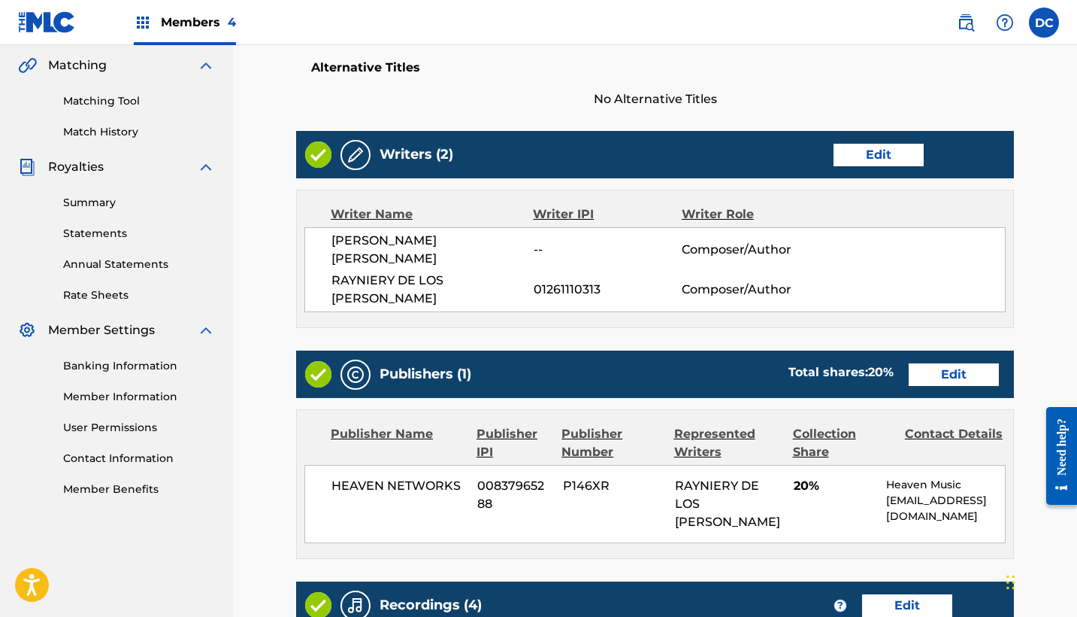
scroll to position [369, 0]
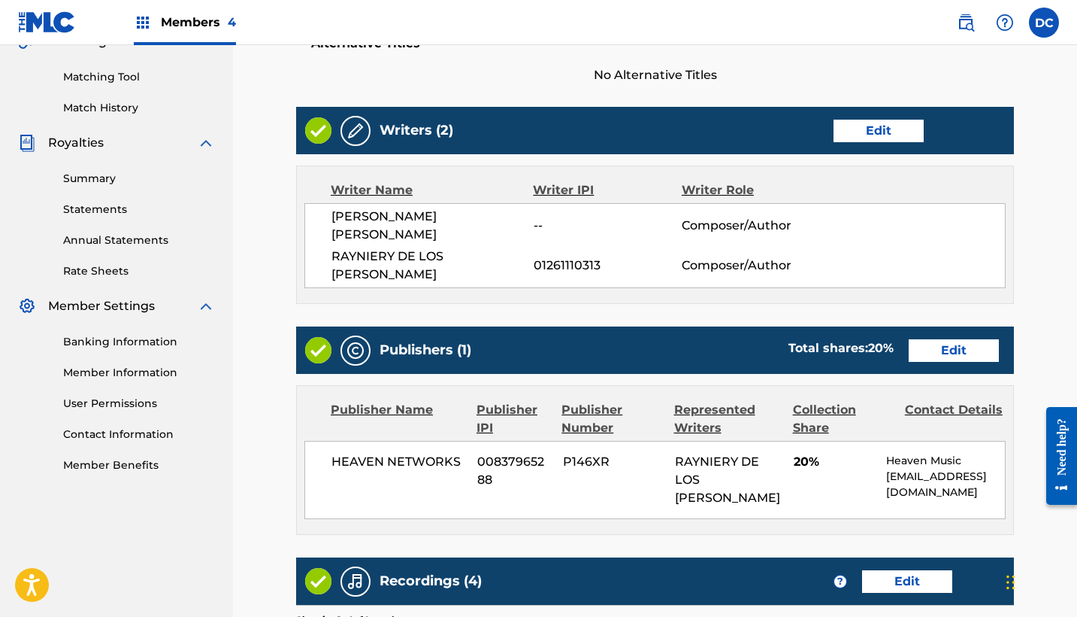
click at [880, 138] on link "Edit" at bounding box center [879, 131] width 90 height 23
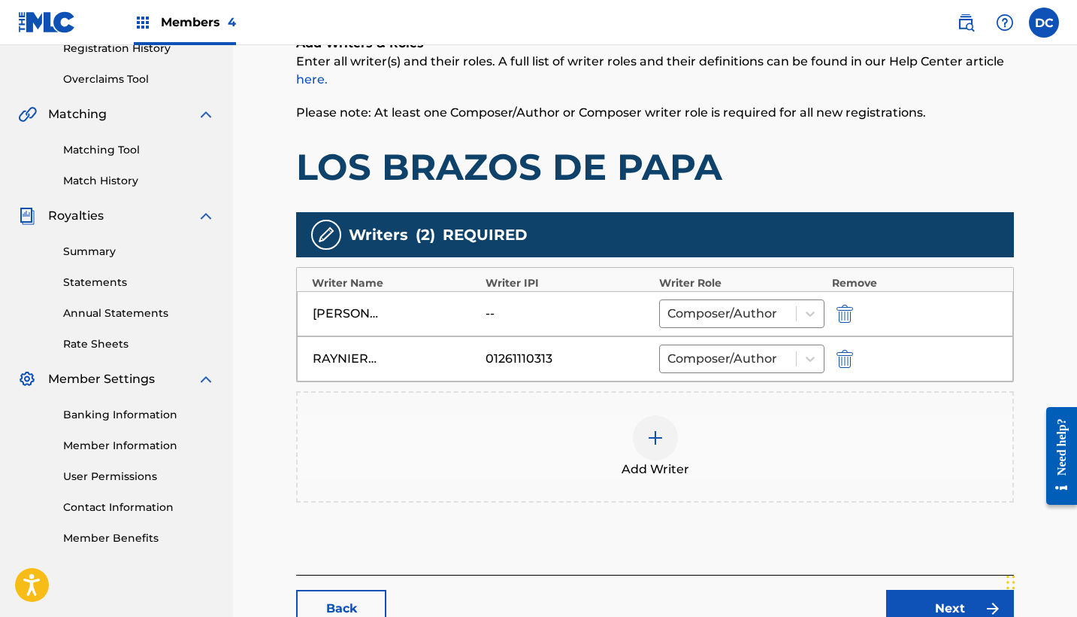
scroll to position [306, 0]
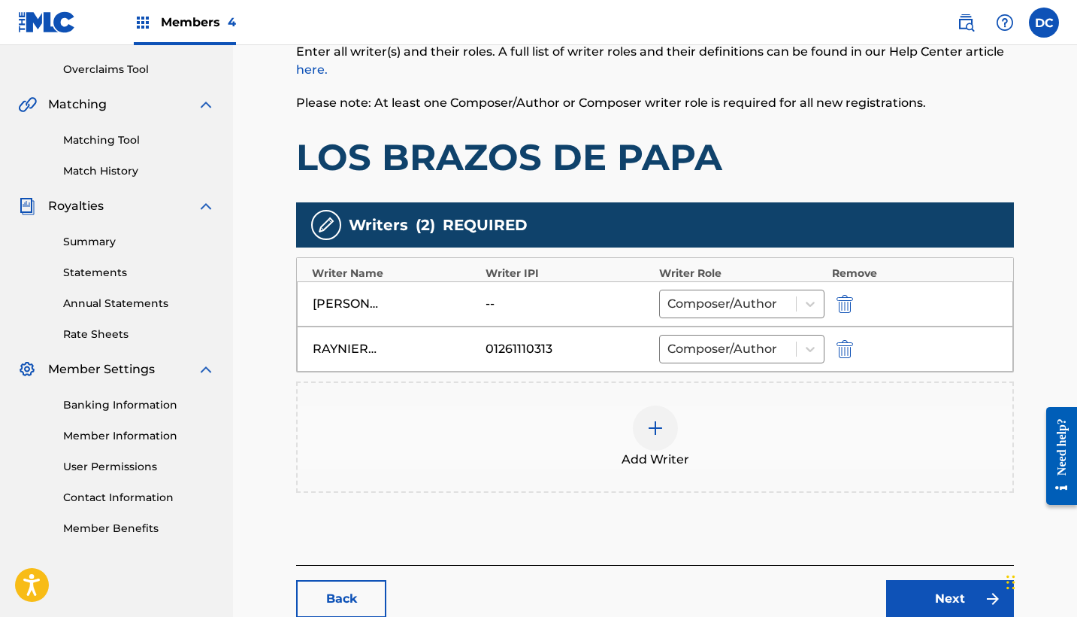
click at [650, 448] on div at bounding box center [655, 427] width 45 height 45
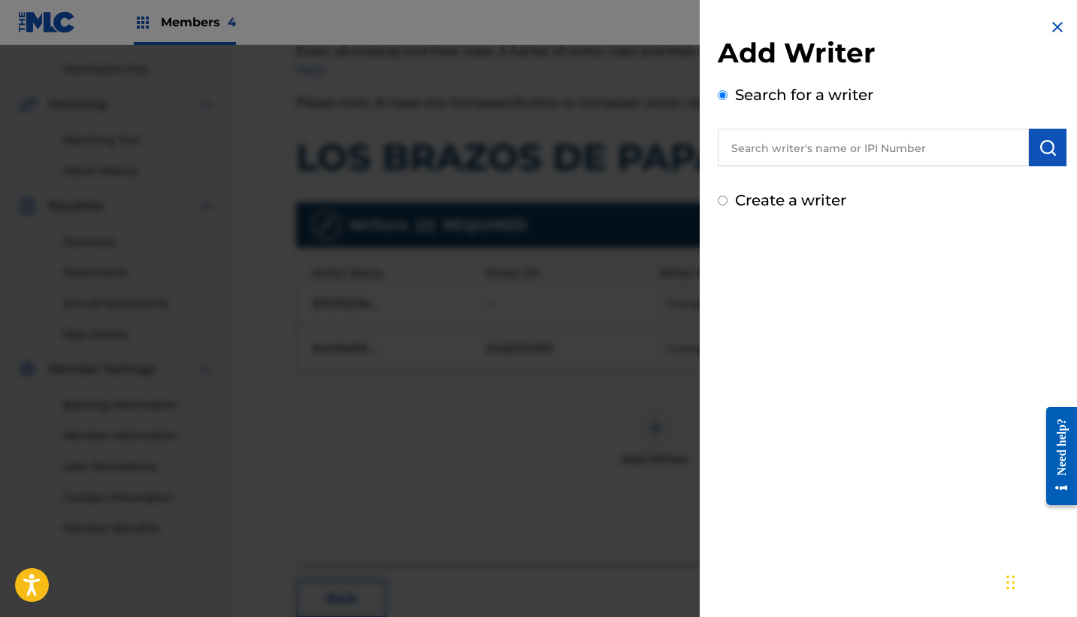
click at [834, 148] on input "text" at bounding box center [873, 148] width 311 height 38
paste input "1078314359"
click at [721, 147] on input "1078314359" at bounding box center [873, 148] width 311 height 38
type input "01078314359"
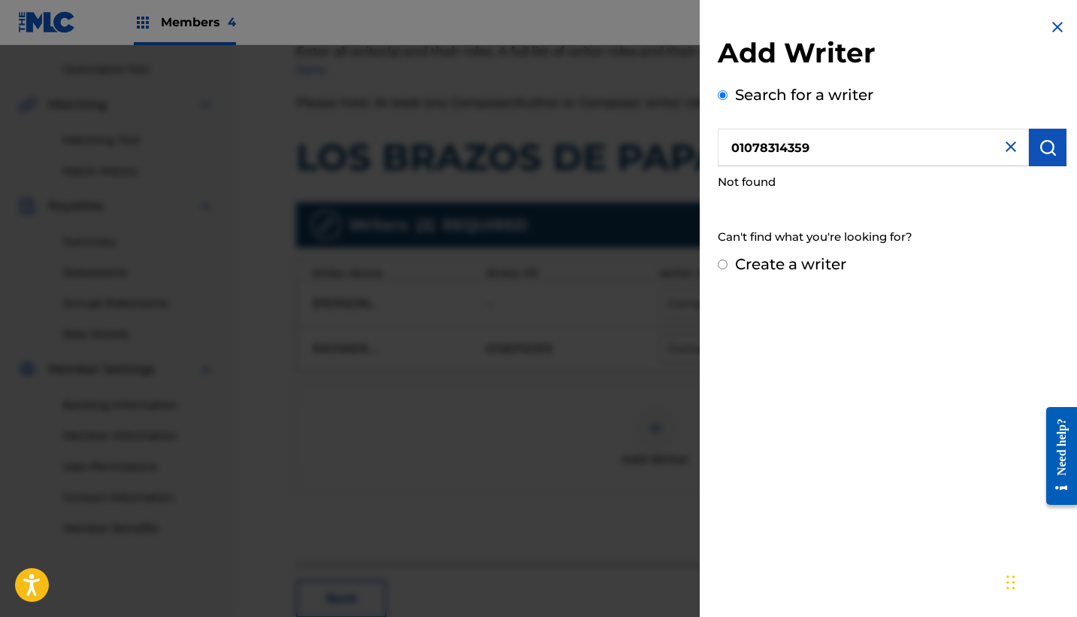
click at [1004, 145] on img at bounding box center [1011, 147] width 18 height 18
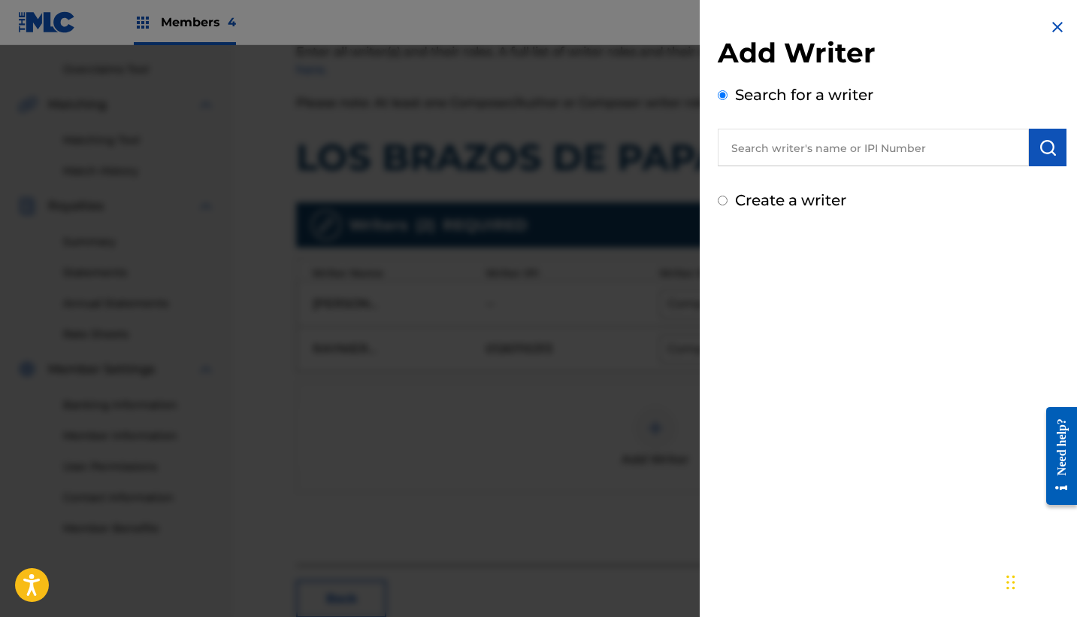
click at [786, 203] on label "Create a writer" at bounding box center [790, 200] width 111 height 18
radio input "true"
click at [728, 203] on input "Create a writer" at bounding box center [723, 200] width 10 height 10
radio input "false"
radio input "true"
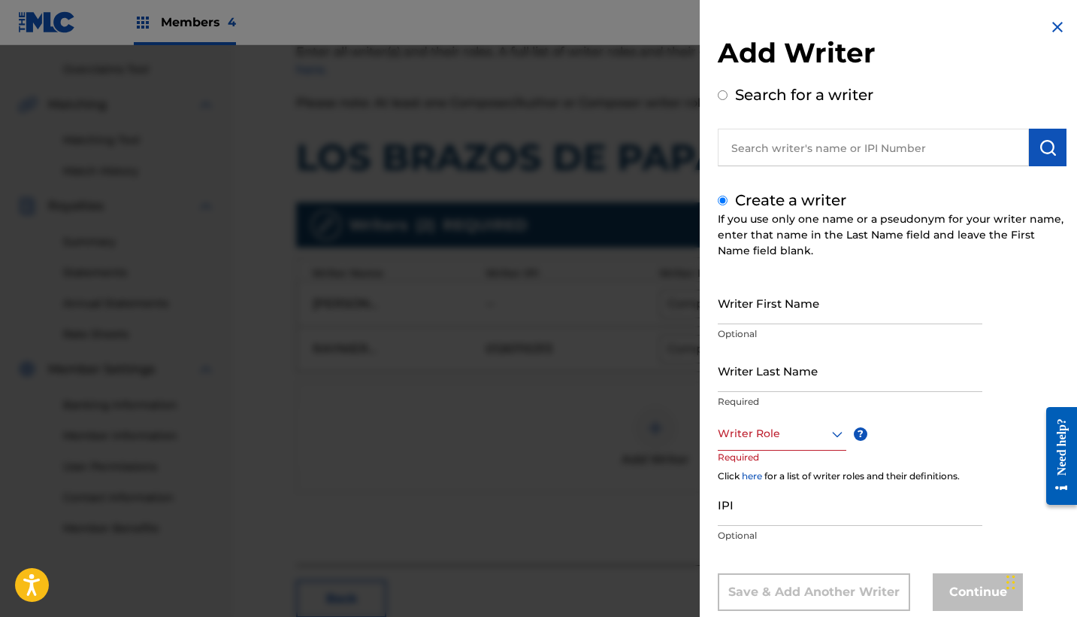
click at [759, 308] on input "Writer First Name" at bounding box center [850, 302] width 265 height 43
paste input "[PERSON_NAME]"
drag, startPoint x: 858, startPoint y: 317, endPoint x: 656, endPoint y: 311, distance: 202.3
click at [656, 311] on div "Add Writer Search for a writer Create a writer If you use only one name or a ps…" at bounding box center [538, 330] width 1077 height 571
click at [819, 313] on input "GEDALIAS [PERSON_NAME]" at bounding box center [850, 302] width 265 height 43
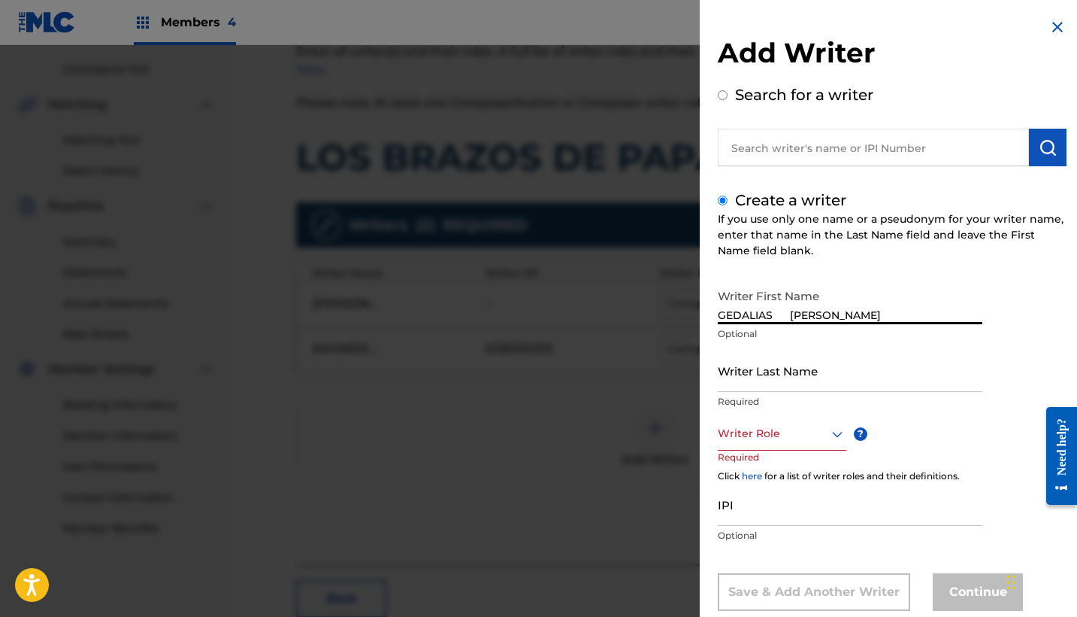
click at [819, 313] on input "GEDALIAS [PERSON_NAME]" at bounding box center [850, 302] width 265 height 43
type input "GEDALIAS"
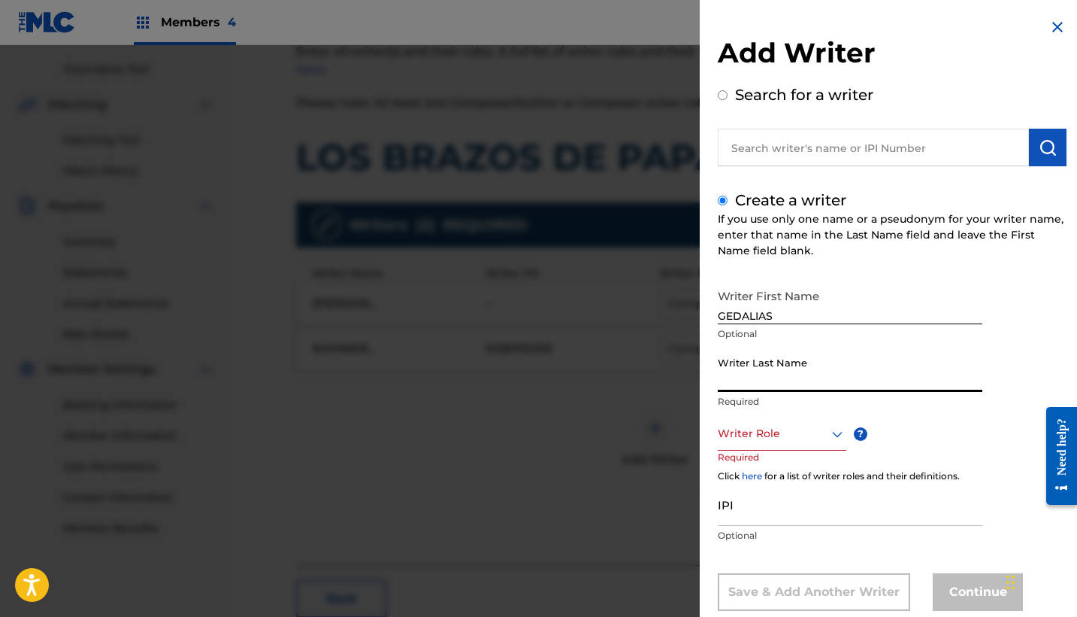
click at [806, 365] on input "Writer Last Name" at bounding box center [850, 370] width 265 height 43
paste input "[PERSON_NAME]"
type input "[PERSON_NAME]"
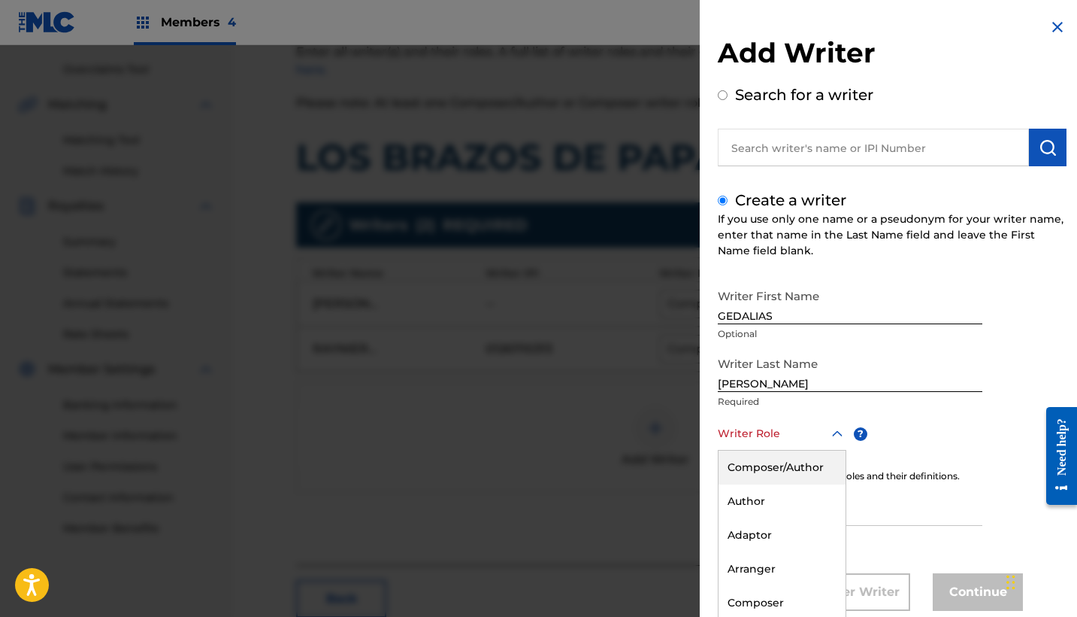
click at [805, 441] on div "Composer/Author, 1 of 8. 8 results available. Use Up and Down to choose options…" at bounding box center [782, 434] width 129 height 34
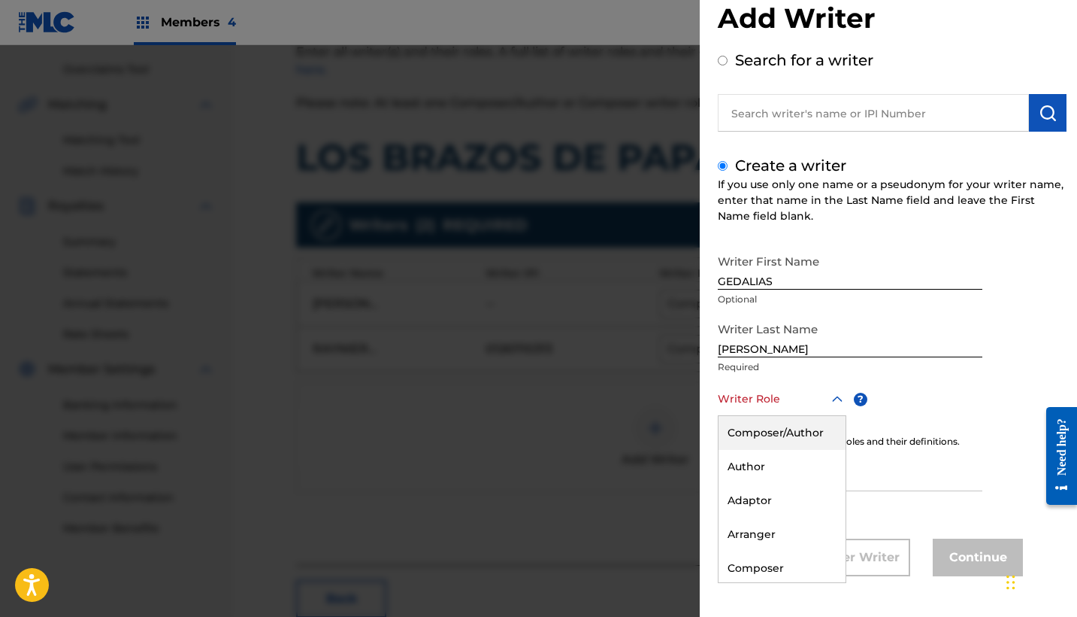
click at [782, 426] on div "Composer/Author" at bounding box center [782, 433] width 127 height 34
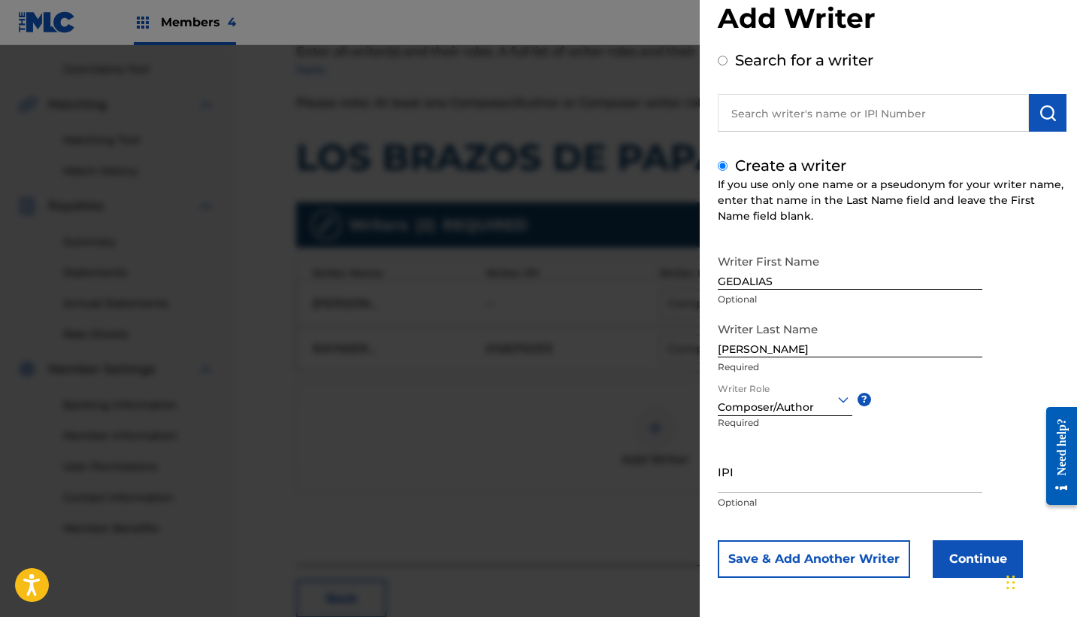
click at [763, 474] on input "IPI" at bounding box center [850, 471] width 265 height 43
paste input "1078314359"
click at [721, 481] on input "1078314359" at bounding box center [850, 471] width 265 height 43
type input "01078314359"
click at [853, 552] on button "Save & Add Another Writer" at bounding box center [814, 559] width 192 height 38
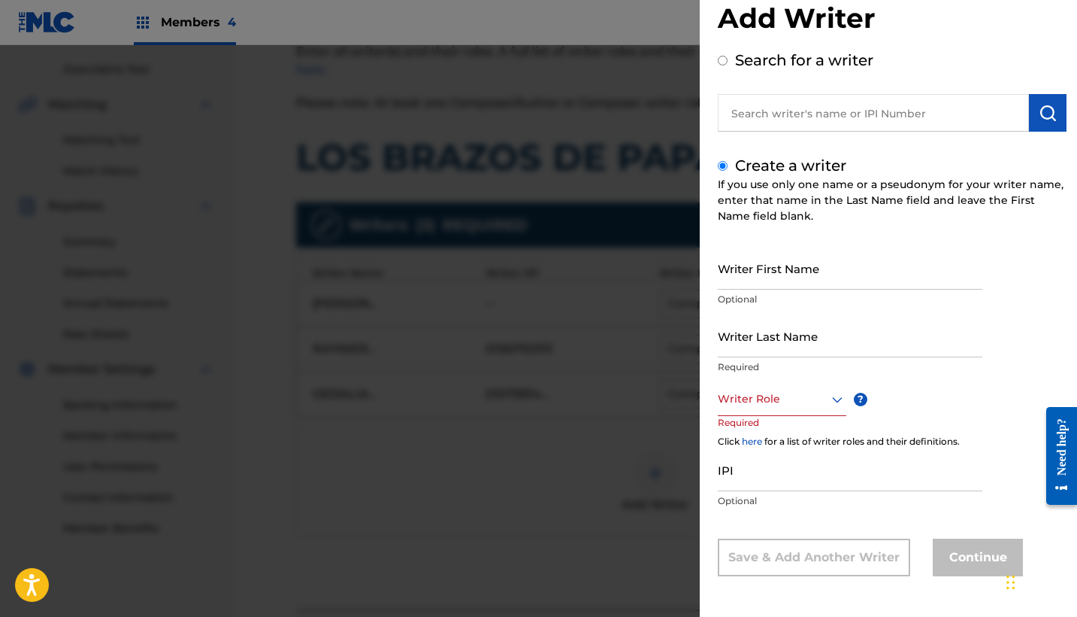
click at [816, 119] on input "text" at bounding box center [873, 113] width 311 height 38
radio input "true"
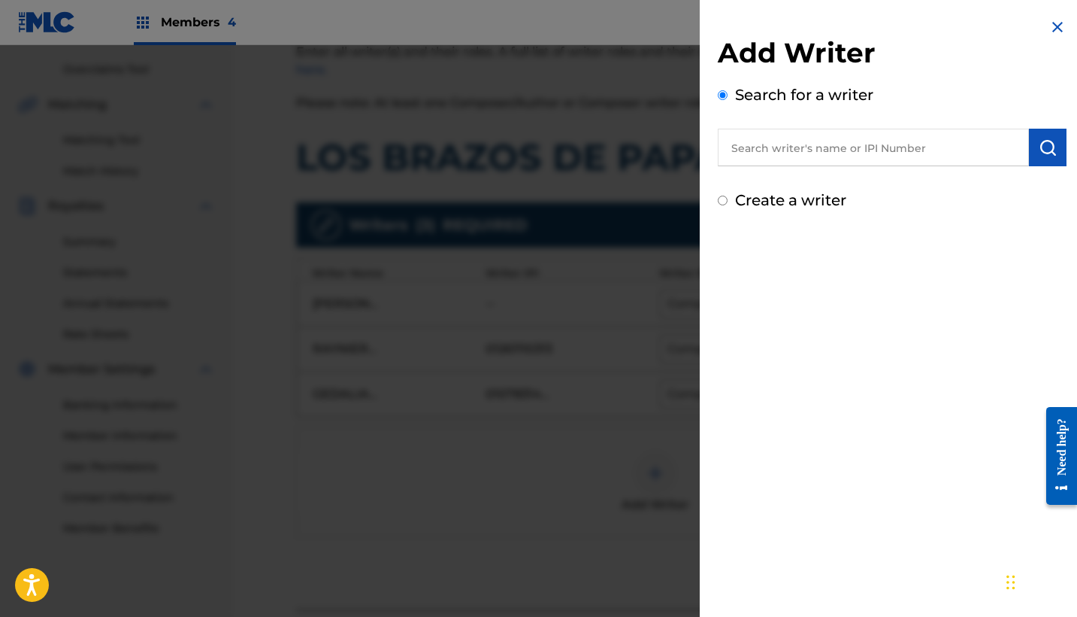
scroll to position [0, 0]
paste input "1073097657"
click at [728, 148] on input "1073097657" at bounding box center [873, 148] width 311 height 38
type input "01073097657"
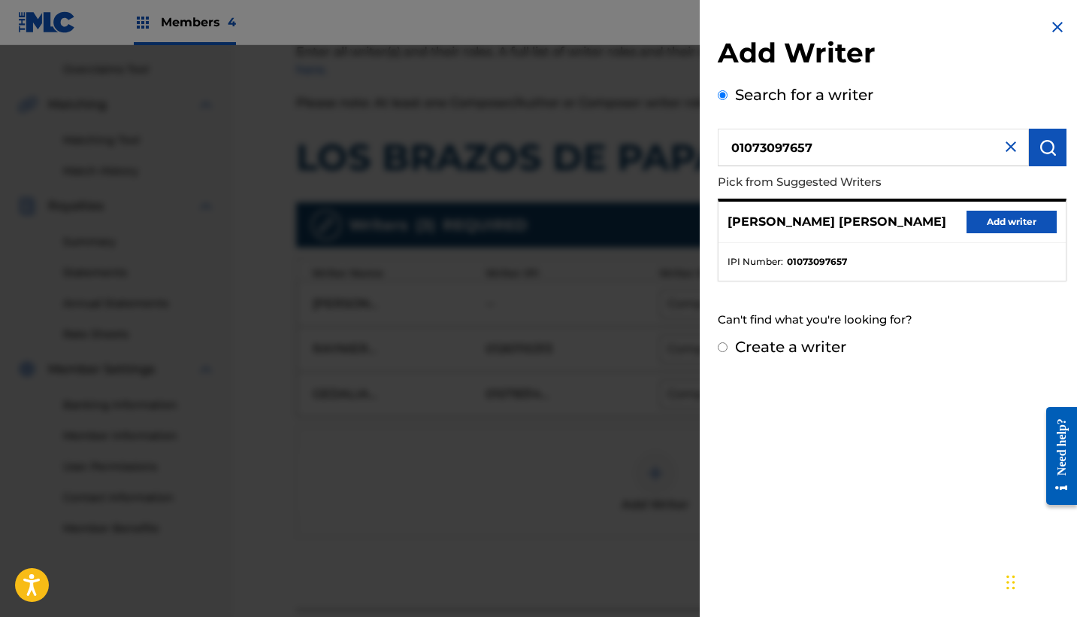
click at [990, 228] on button "Add writer" at bounding box center [1012, 222] width 90 height 23
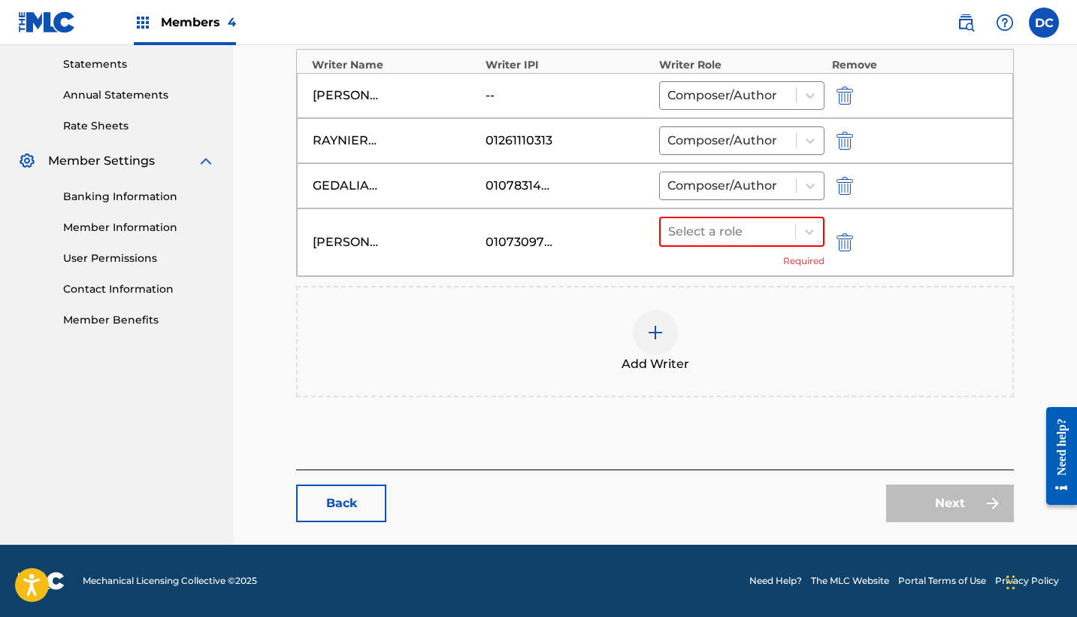
scroll to position [514, 0]
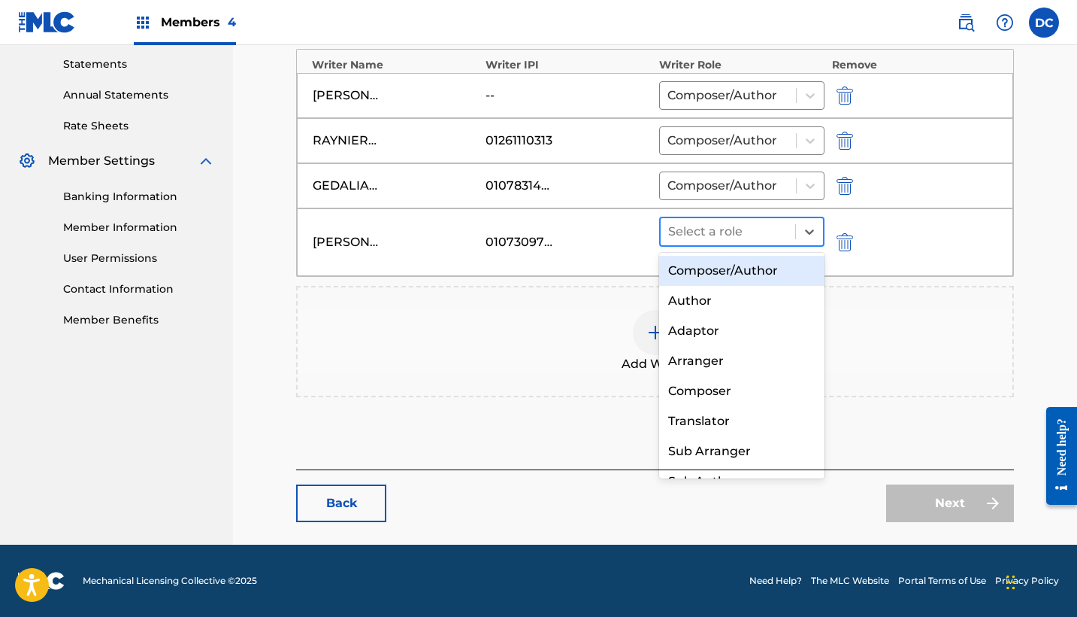
click at [673, 235] on div at bounding box center [728, 231] width 120 height 21
click at [686, 277] on div "Composer/Author" at bounding box center [741, 271] width 165 height 30
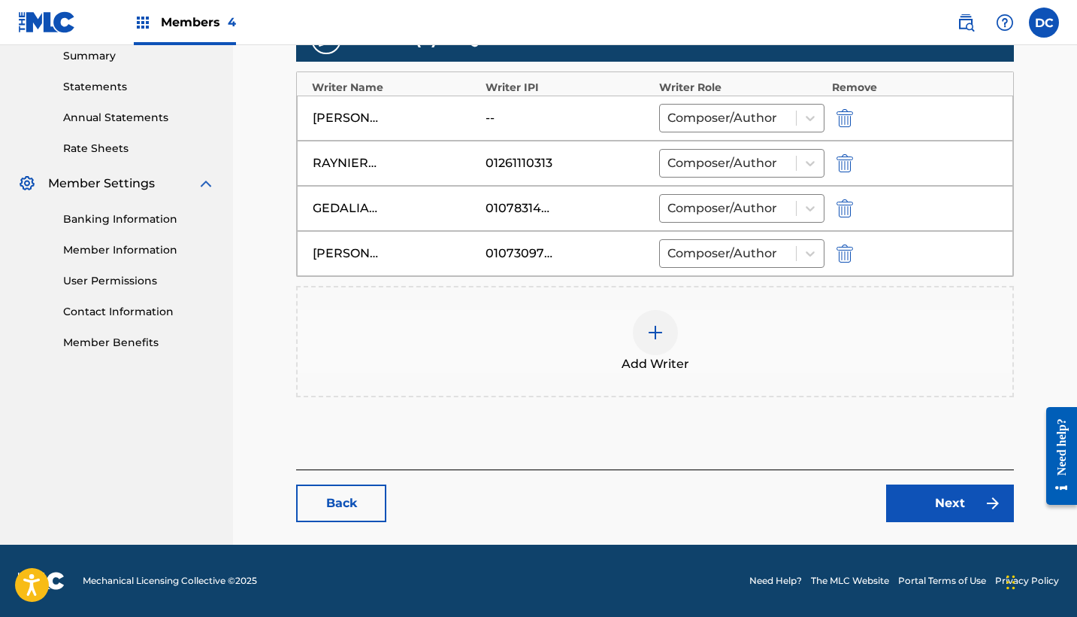
scroll to position [492, 0]
click at [920, 489] on link "Next" at bounding box center [950, 503] width 128 height 38
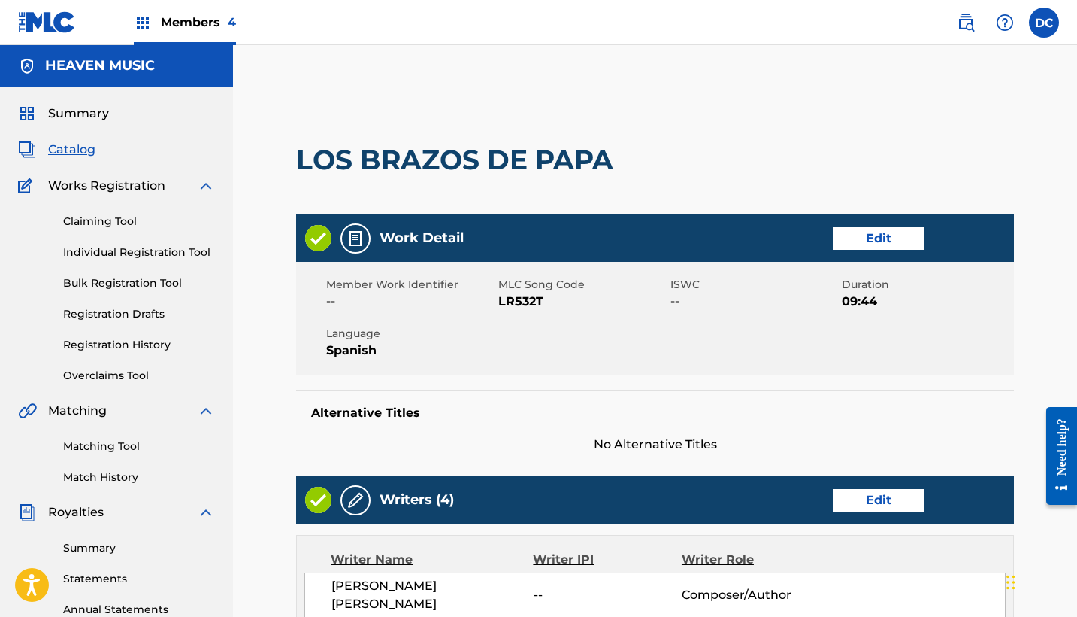
click at [509, 301] on span "LR532T" at bounding box center [583, 301] width 168 height 18
copy span "LR532T"
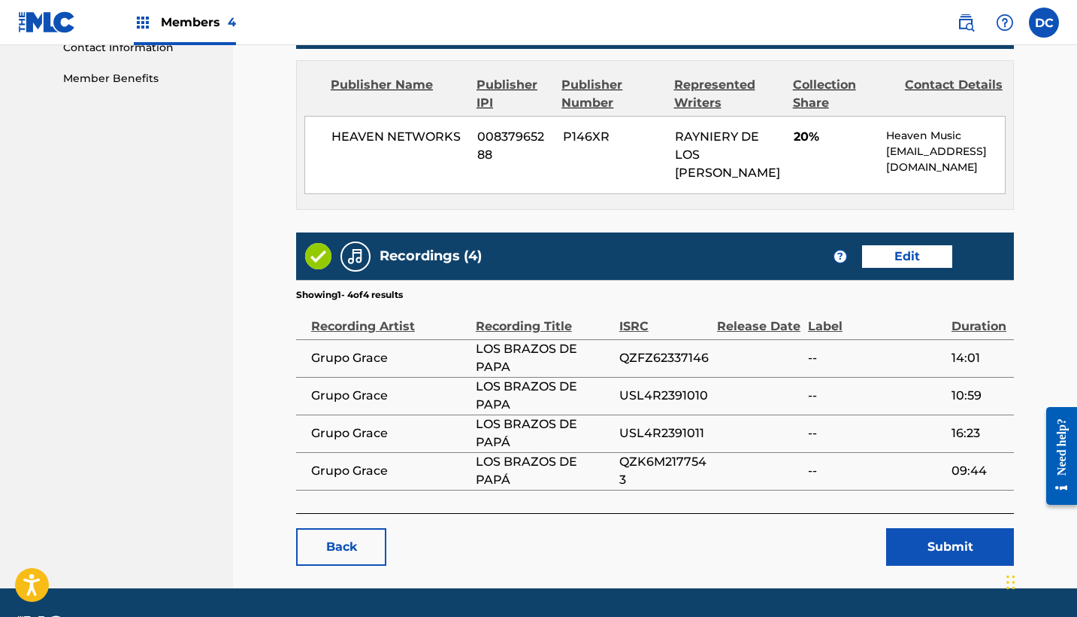
click at [922, 528] on button "Submit" at bounding box center [950, 547] width 128 height 38
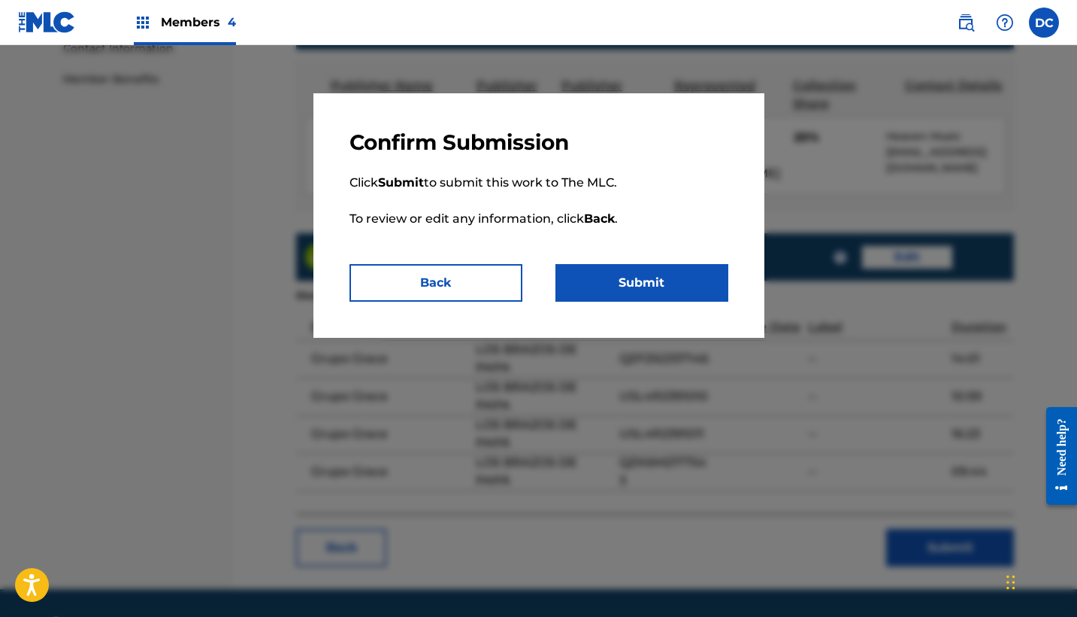
click at [688, 294] on button "Submit" at bounding box center [642, 283] width 173 height 38
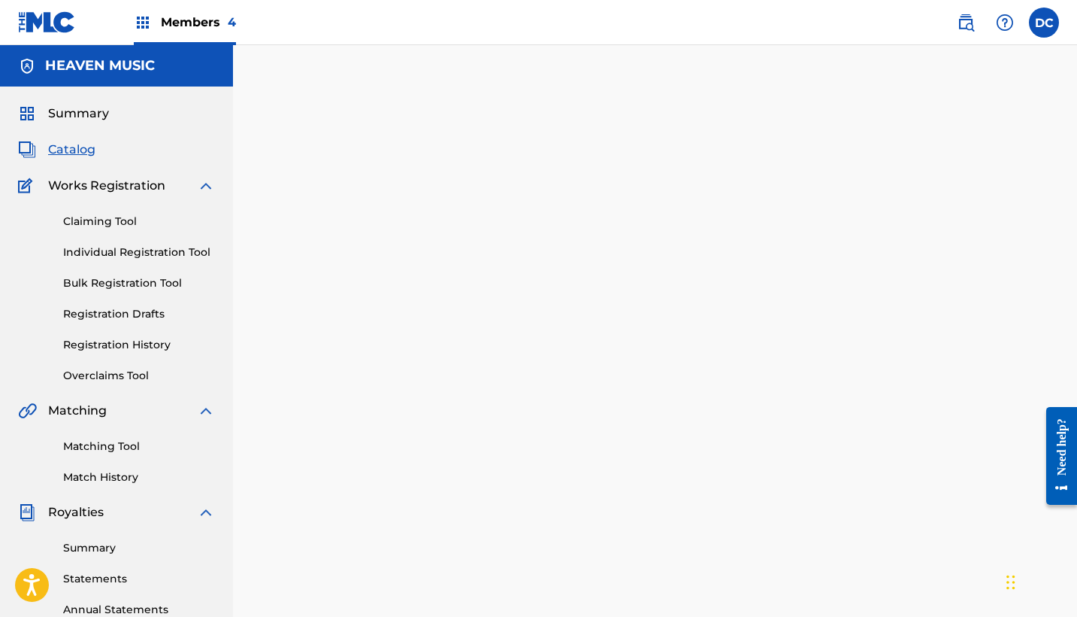
click at [79, 153] on span "Catalog" at bounding box center [71, 150] width 47 height 18
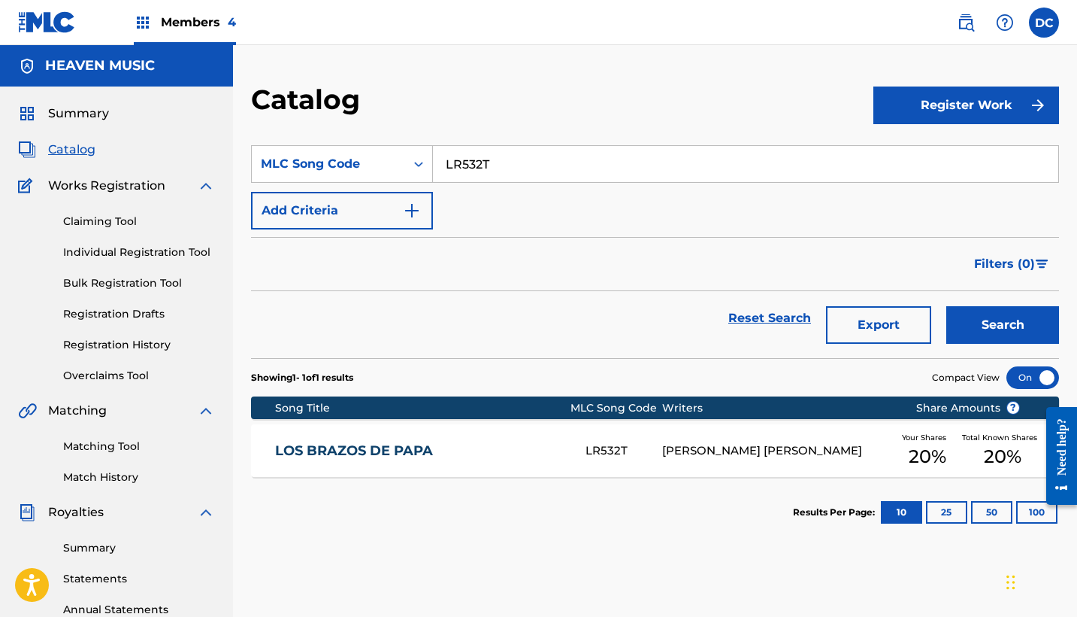
click at [139, 347] on link "Registration History" at bounding box center [139, 345] width 152 height 16
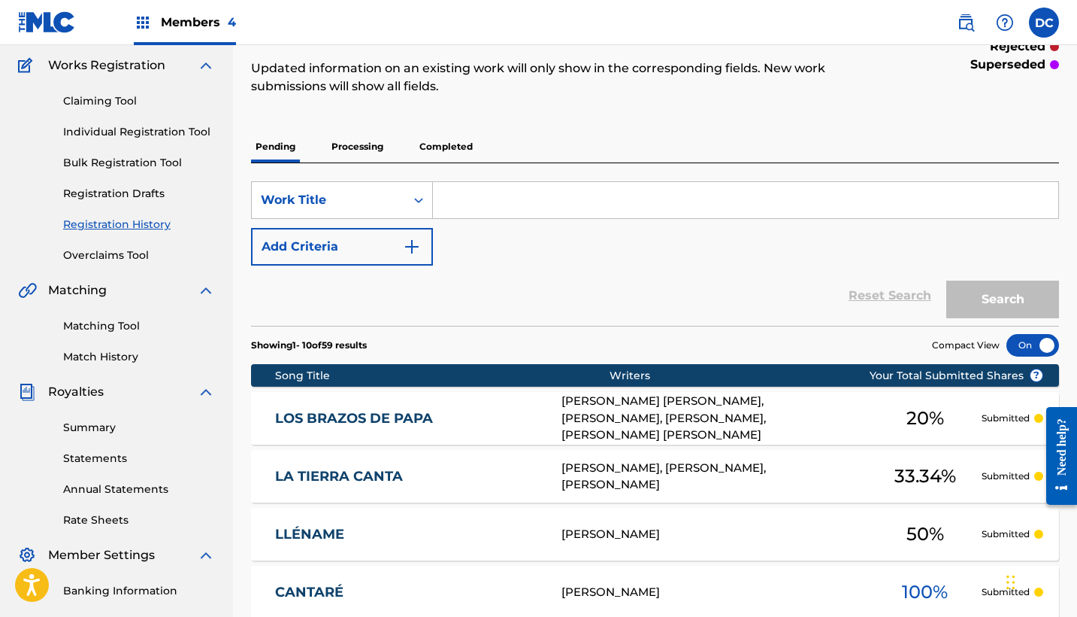
scroll to position [123, 0]
